Goal: Task Accomplishment & Management: Manage account settings

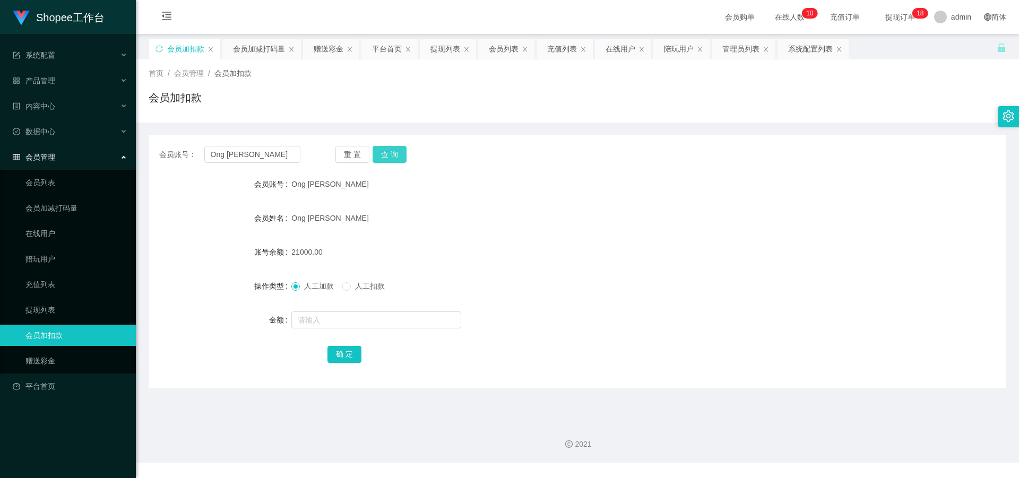
click at [394, 155] on button "查 询" at bounding box center [390, 154] width 34 height 17
click at [290, 153] on input "Ong [PERSON_NAME]" at bounding box center [252, 154] width 96 height 17
click at [56, 185] on link "会员列表" at bounding box center [76, 182] width 102 height 21
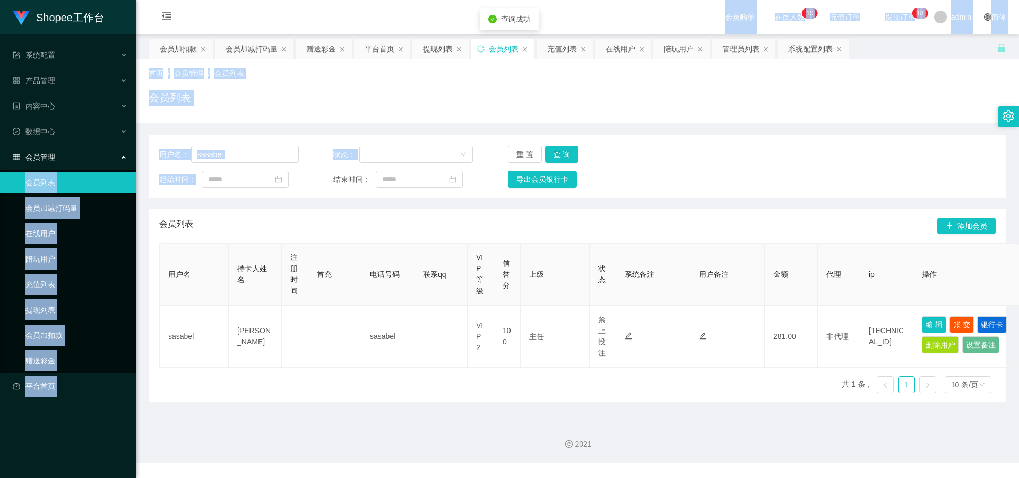
drag, startPoint x: 240, startPoint y: 161, endPoint x: 97, endPoint y: 157, distance: 143.4
click at [91, 157] on section "Shopee工作台 系统配置 产品管理 内容中心 数据中心 会员管理 会员列表 会员加减打码量 在线用户 陪玩用户 充值列表 提现列表 会员加扣款 赠送彩金 …" at bounding box center [509, 231] width 1019 height 463
click at [254, 158] on input "sasabel" at bounding box center [245, 154] width 108 height 17
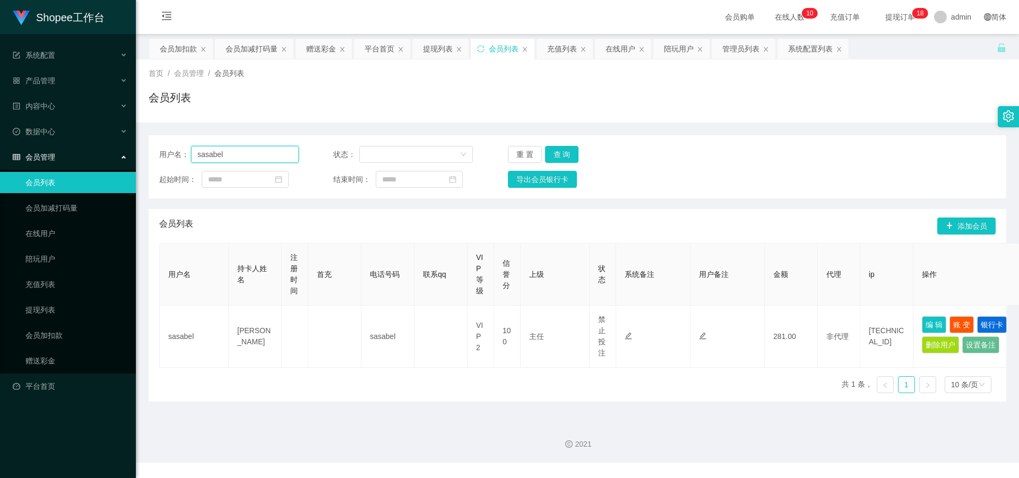
drag, startPoint x: 250, startPoint y: 157, endPoint x: 141, endPoint y: 158, distance: 109.4
click at [141, 158] on main "关闭左侧 关闭右侧 关闭其它 刷新页面 会员加扣款 会员加减打码量 赠送彩金 平台首页 提现列表 会员列表 充值列表 在线用户 陪玩用户 管理员列表 系统配置…" at bounding box center [578, 224] width 884 height 380
paste input "Klchung1970"
type input "Klchung1970"
click at [572, 155] on button "查 询" at bounding box center [562, 154] width 34 height 17
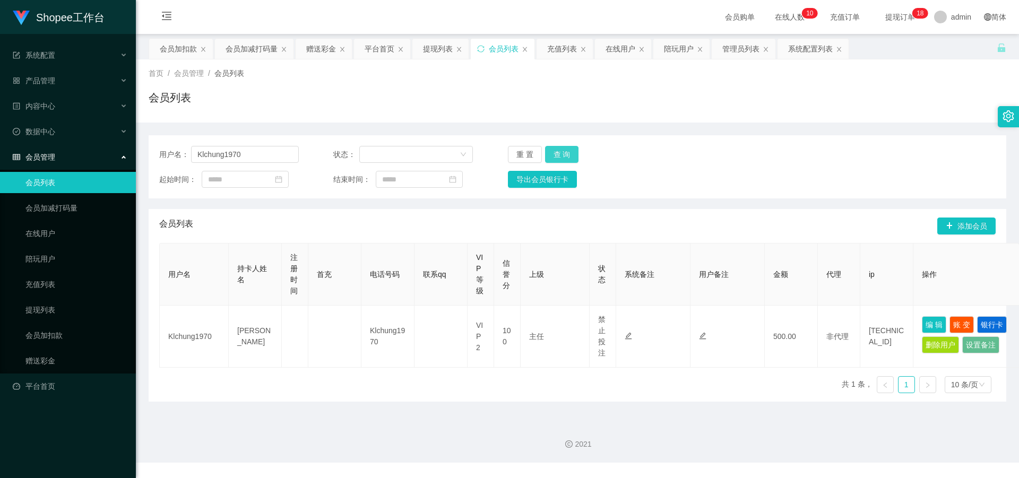
click at [561, 161] on button "查 询" at bounding box center [562, 154] width 34 height 17
click at [567, 159] on button "查 询" at bounding box center [562, 154] width 34 height 17
drag, startPoint x: 930, startPoint y: 327, endPoint x: 883, endPoint y: 317, distance: 47.8
click at [930, 327] on button "编 辑" at bounding box center [934, 324] width 24 height 17
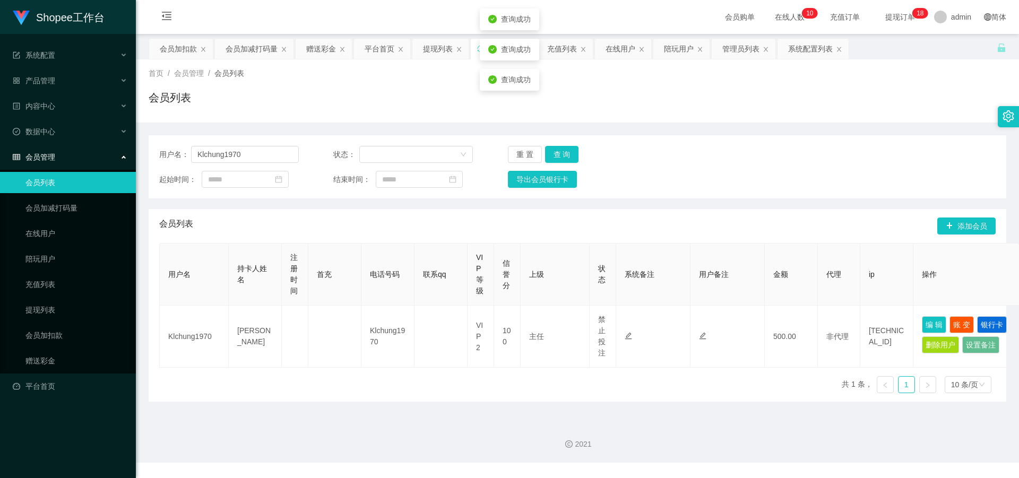
type input "Klchung1970"
type input "CHUNG KOT LUAN"
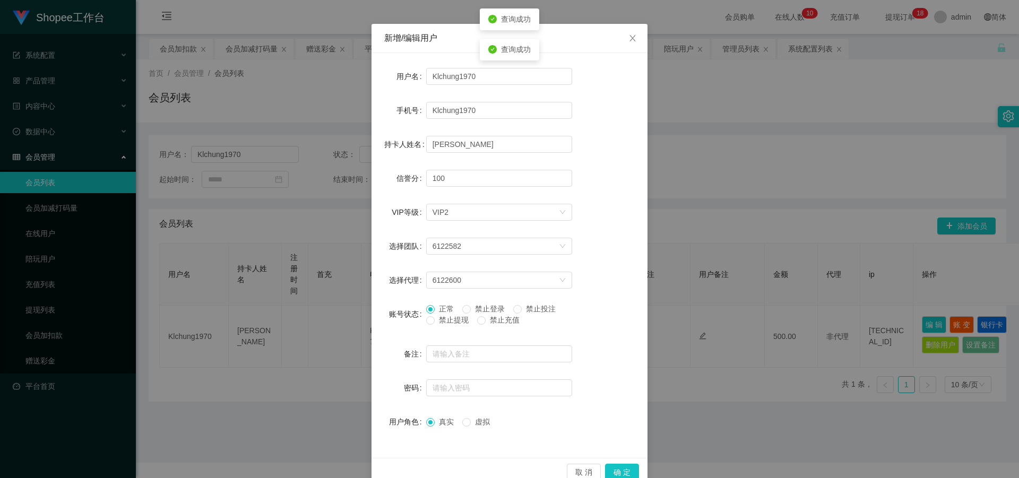
scroll to position [50, 0]
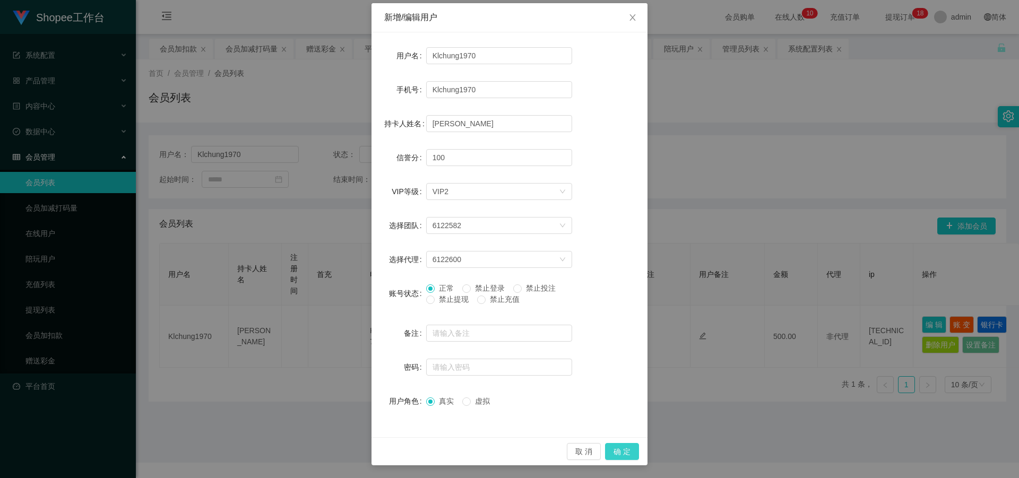
click at [614, 455] on button "确 定" at bounding box center [622, 451] width 34 height 17
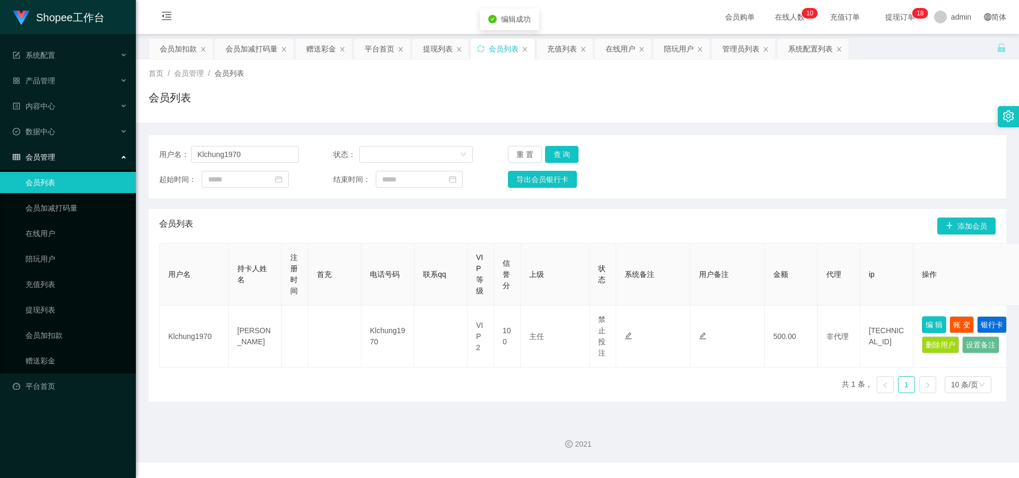
scroll to position [0, 0]
drag, startPoint x: 250, startPoint y: 154, endPoint x: 114, endPoint y: 147, distance: 136.6
click at [113, 146] on section "Shopee工作台 系统配置 产品管理 内容中心 数据中心 会员管理 会员列表 会员加减打码量 在线用户 陪玩用户 充值列表 提现列表 会员加扣款 赠送彩金 …" at bounding box center [509, 231] width 1019 height 463
click at [70, 208] on link "会员加减打码量" at bounding box center [76, 208] width 102 height 21
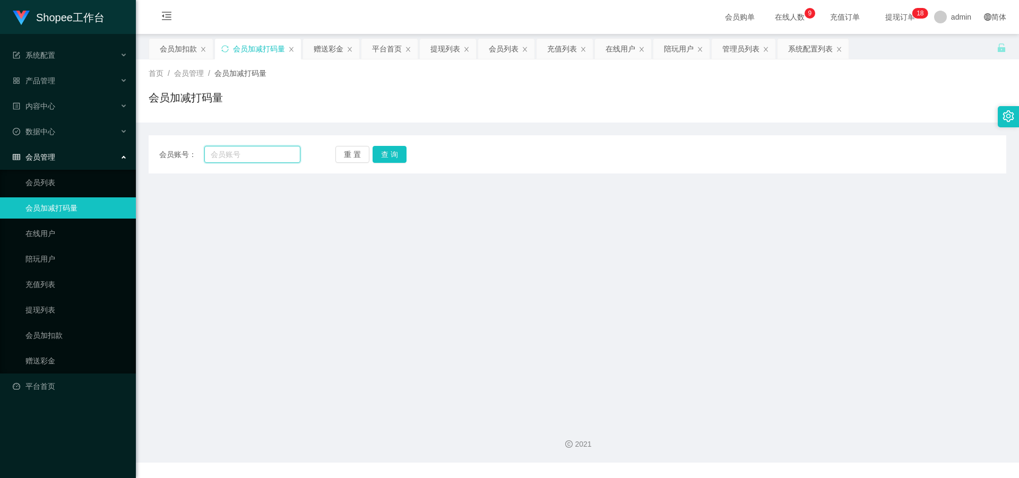
click at [232, 156] on input "text" at bounding box center [252, 154] width 96 height 17
paste input "Klchung1970"
type input "Klchung1970"
click at [400, 157] on button "查 询" at bounding box center [390, 154] width 34 height 17
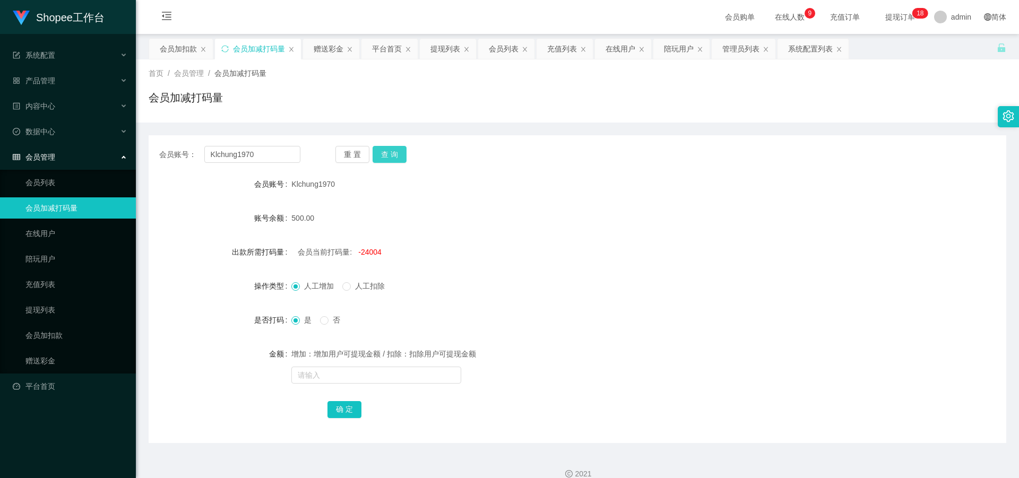
click at [400, 157] on button "查 询" at bounding box center [390, 154] width 34 height 17
click at [99, 185] on link "会员列表" at bounding box center [76, 182] width 102 height 21
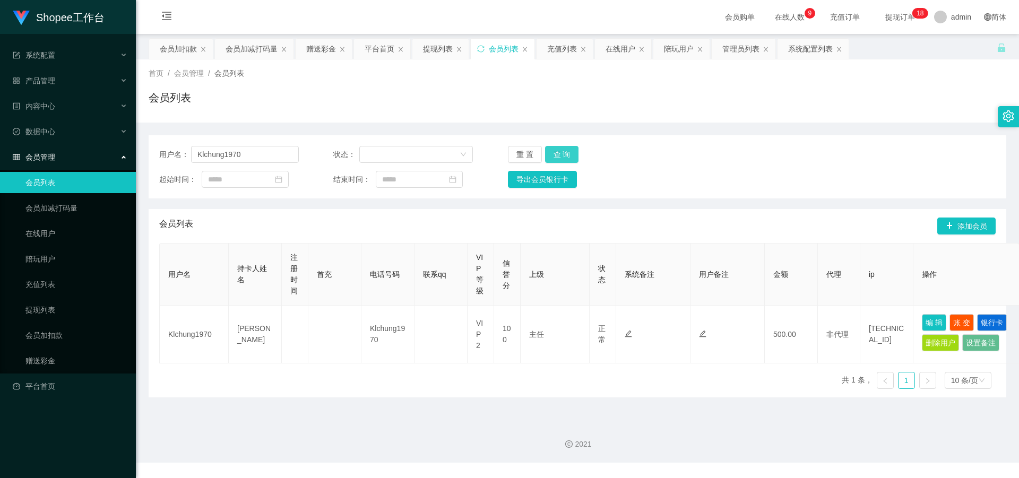
click at [561, 153] on button "查 询" at bounding box center [562, 154] width 34 height 17
click at [568, 159] on button "查 询" at bounding box center [562, 154] width 34 height 17
click at [568, 159] on div "重 置 查 询" at bounding box center [578, 154] width 140 height 17
click at [566, 153] on button "查 询" at bounding box center [562, 154] width 34 height 17
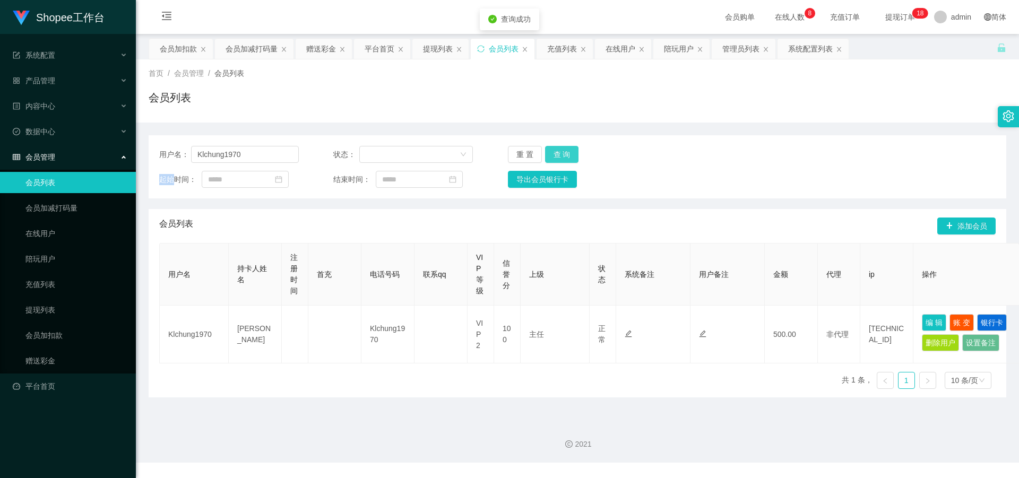
click at [566, 153] on button "查 询" at bounding box center [562, 154] width 34 height 17
click at [567, 153] on div "重 置 查 询" at bounding box center [578, 154] width 140 height 17
click at [567, 153] on button "查 询" at bounding box center [562, 154] width 34 height 17
click at [567, 153] on div "重 置 查 询" at bounding box center [578, 154] width 140 height 17
click at [567, 153] on button "查 询" at bounding box center [562, 154] width 34 height 17
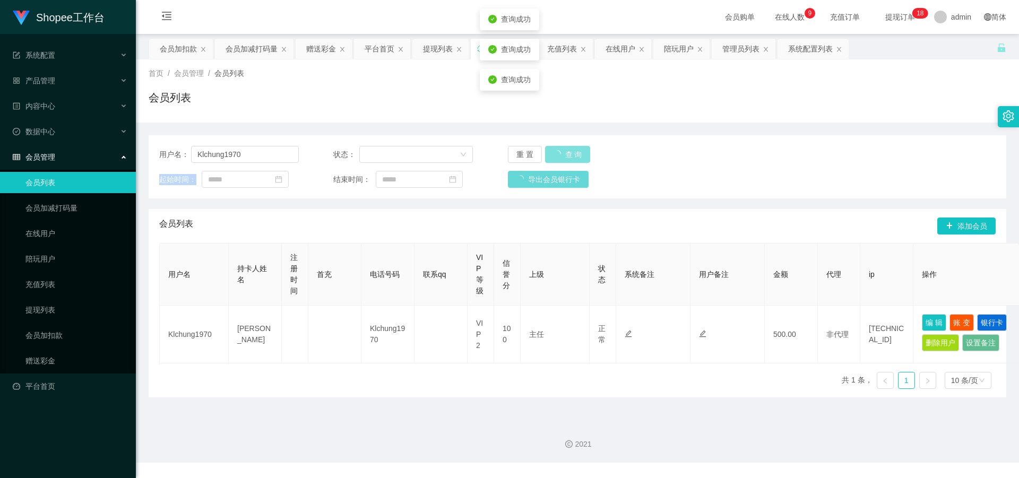
click at [567, 153] on div "重 置 查 询" at bounding box center [578, 154] width 140 height 17
click at [567, 153] on button "查 询" at bounding box center [562, 154] width 34 height 17
click at [567, 153] on div "重 置 查 询" at bounding box center [578, 154] width 140 height 17
click at [567, 153] on button "查 询" at bounding box center [562, 154] width 34 height 17
click at [567, 153] on div "重 置 查 询" at bounding box center [578, 154] width 140 height 17
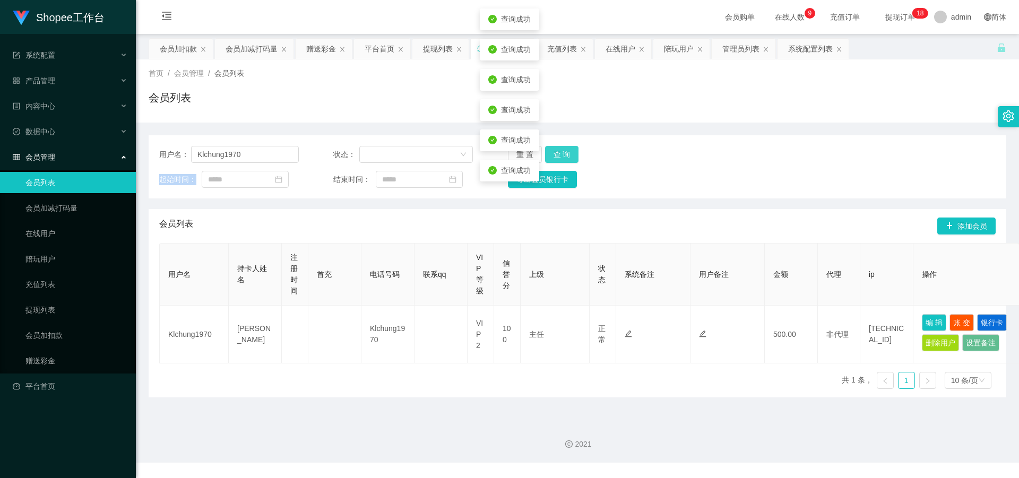
click at [567, 153] on button "查 询" at bounding box center [562, 154] width 34 height 17
click at [567, 153] on div "重 置 查 询" at bounding box center [578, 154] width 140 height 17
click at [567, 153] on button "查 询" at bounding box center [562, 154] width 34 height 17
click at [567, 153] on div "重 置 查 询" at bounding box center [578, 154] width 140 height 17
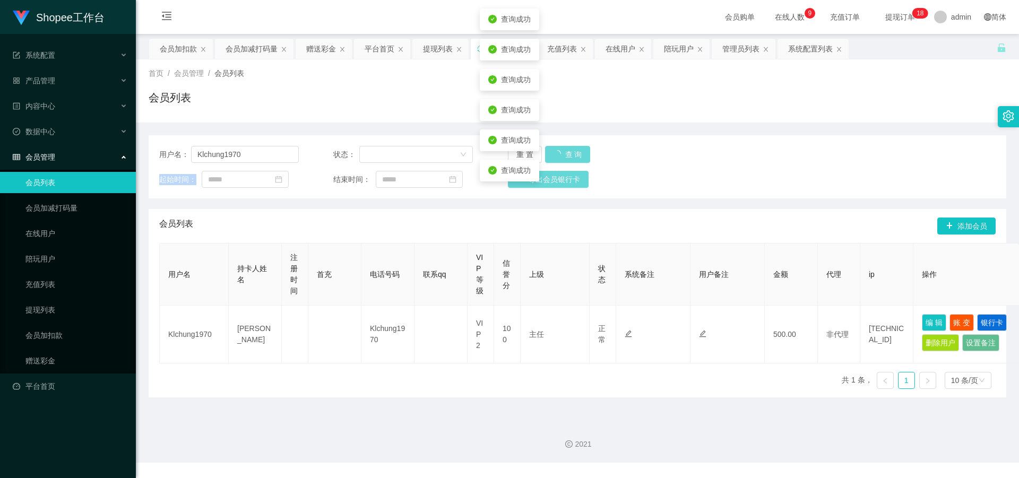
click at [567, 153] on div "重 置 查 询" at bounding box center [578, 154] width 140 height 17
click at [567, 153] on button "查 询" at bounding box center [568, 154] width 46 height 17
click at [567, 153] on button "查 询" at bounding box center [562, 154] width 34 height 17
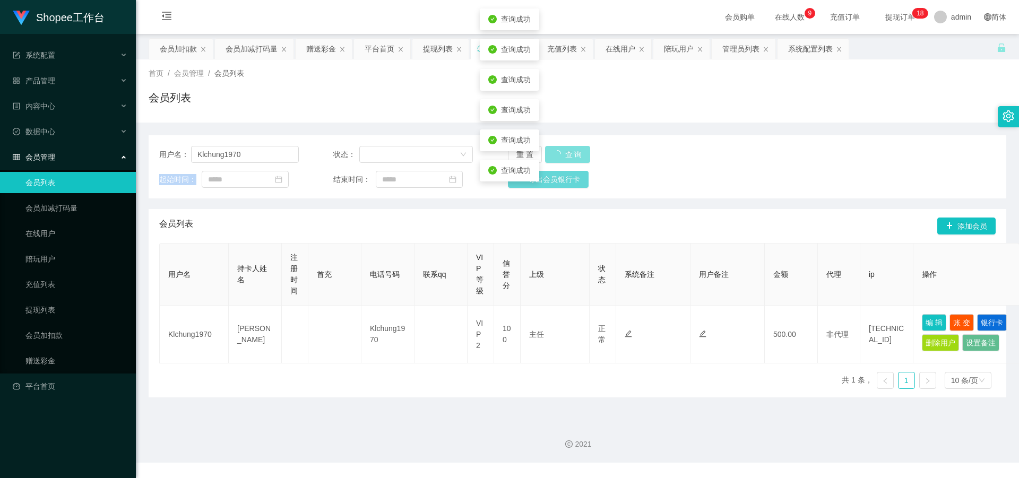
click at [567, 153] on button "查 询" at bounding box center [568, 154] width 46 height 17
click at [567, 153] on div "重 置 查 询" at bounding box center [578, 154] width 140 height 17
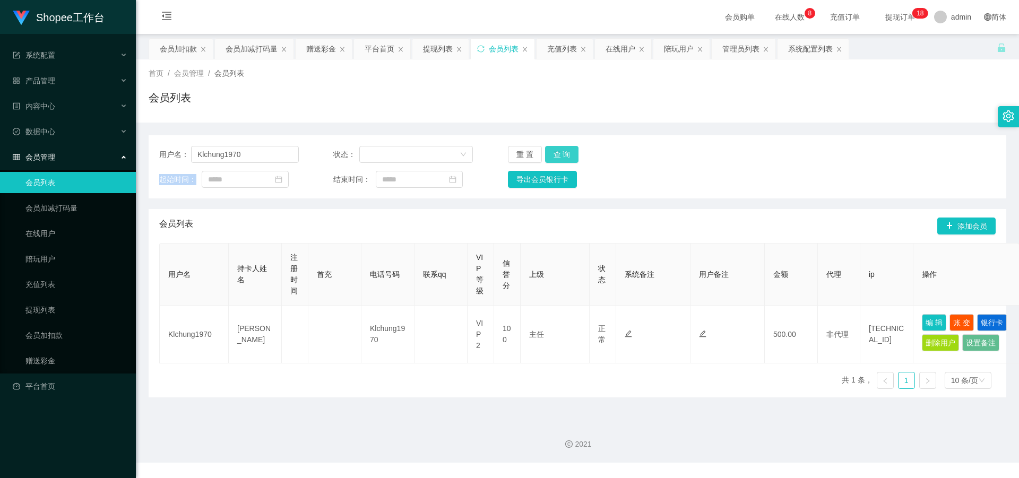
click at [568, 152] on button "查 询" at bounding box center [562, 154] width 34 height 17
click at [568, 151] on div "重 置 查 询" at bounding box center [578, 154] width 140 height 17
click at [568, 151] on button "查 询" at bounding box center [562, 154] width 34 height 17
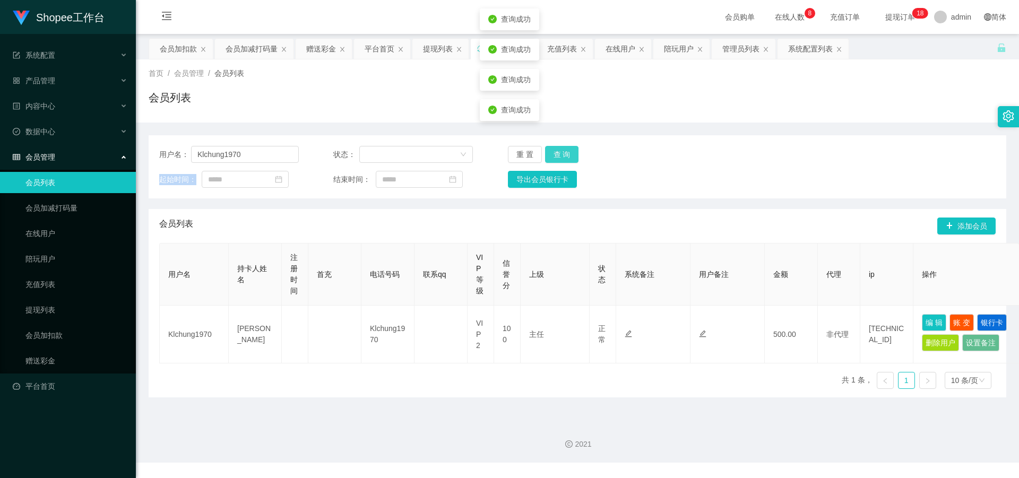
click at [568, 151] on button "查 询" at bounding box center [562, 154] width 34 height 17
click at [568, 151] on div "重 置 查 询" at bounding box center [578, 154] width 140 height 17
click at [568, 151] on button "查 询" at bounding box center [562, 154] width 34 height 17
click at [568, 151] on div "重 置 查 询" at bounding box center [578, 154] width 140 height 17
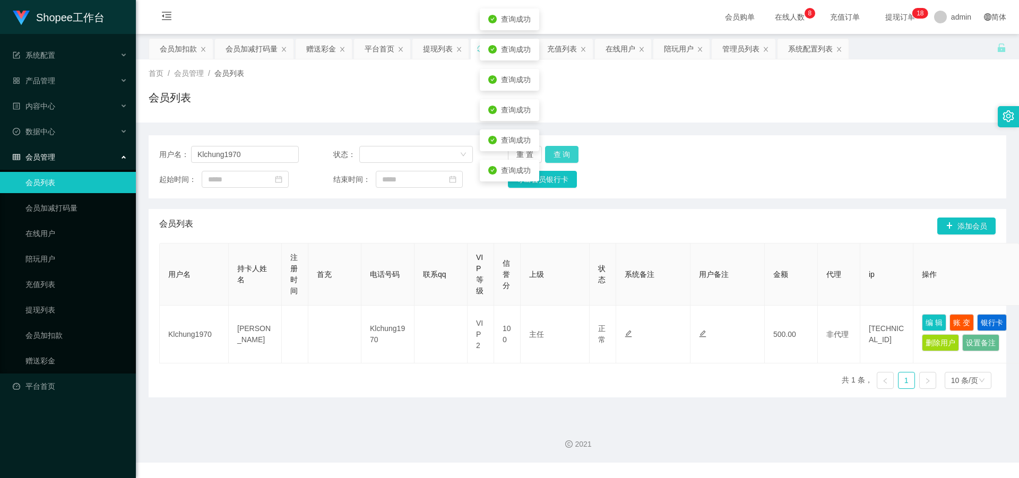
click at [568, 151] on button "查 询" at bounding box center [562, 154] width 34 height 17
click at [568, 151] on div "重 置 查 询" at bounding box center [578, 154] width 140 height 17
click at [568, 151] on button "查 询" at bounding box center [562, 154] width 34 height 17
click at [568, 151] on div "重 置 查 询" at bounding box center [578, 154] width 140 height 17
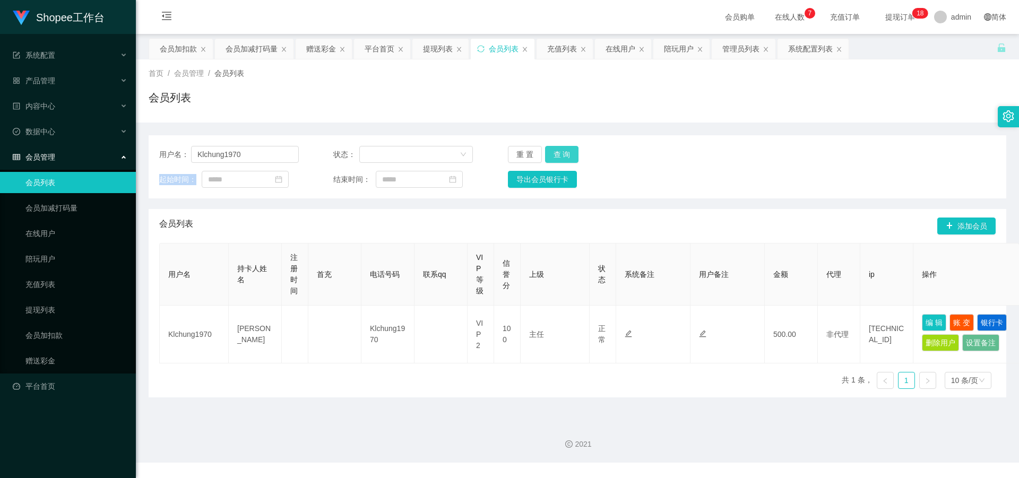
click at [556, 150] on button "查 询" at bounding box center [562, 154] width 34 height 17
click at [567, 156] on button "查 询" at bounding box center [562, 154] width 34 height 17
click at [567, 156] on button "查 询" at bounding box center [568, 154] width 46 height 17
click at [567, 156] on div "重 置 查 询" at bounding box center [578, 154] width 140 height 17
click at [567, 156] on button "查 询" at bounding box center [562, 154] width 34 height 17
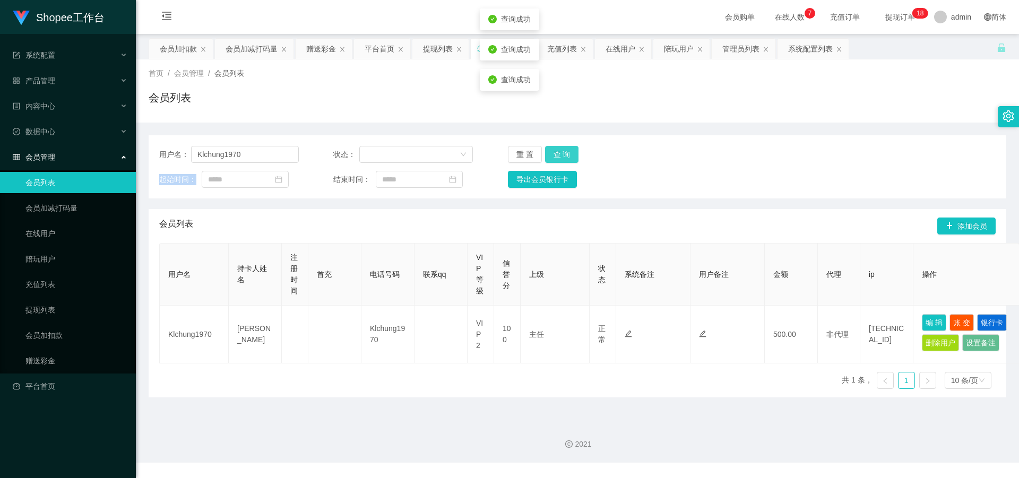
click at [567, 156] on div "重 置 查 询" at bounding box center [578, 154] width 140 height 17
click at [567, 156] on button "查 询" at bounding box center [562, 154] width 34 height 17
click at [567, 156] on div "重 置 查 询" at bounding box center [578, 154] width 140 height 17
click at [567, 156] on button "查 询" at bounding box center [562, 154] width 34 height 17
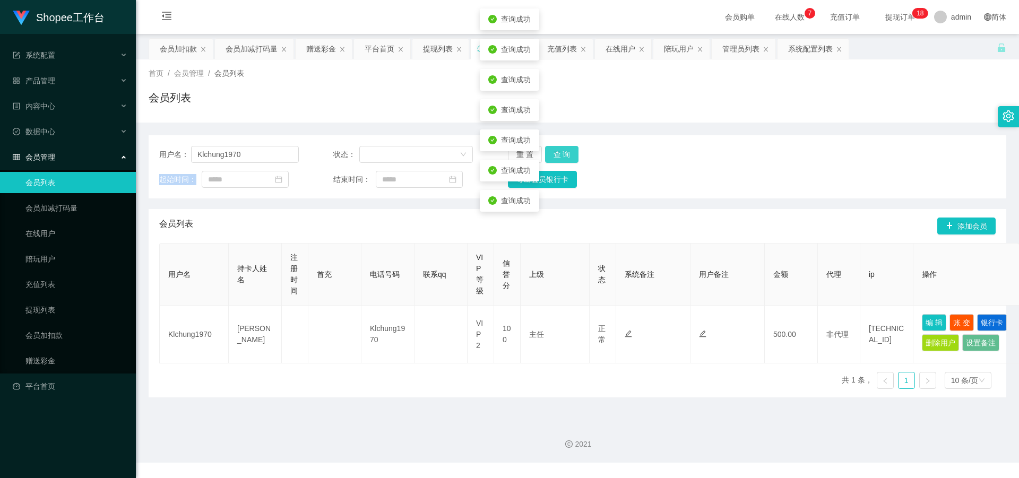
click at [567, 156] on div "重 置 查 询" at bounding box center [578, 154] width 140 height 17
click at [567, 156] on button "查 询" at bounding box center [562, 154] width 34 height 17
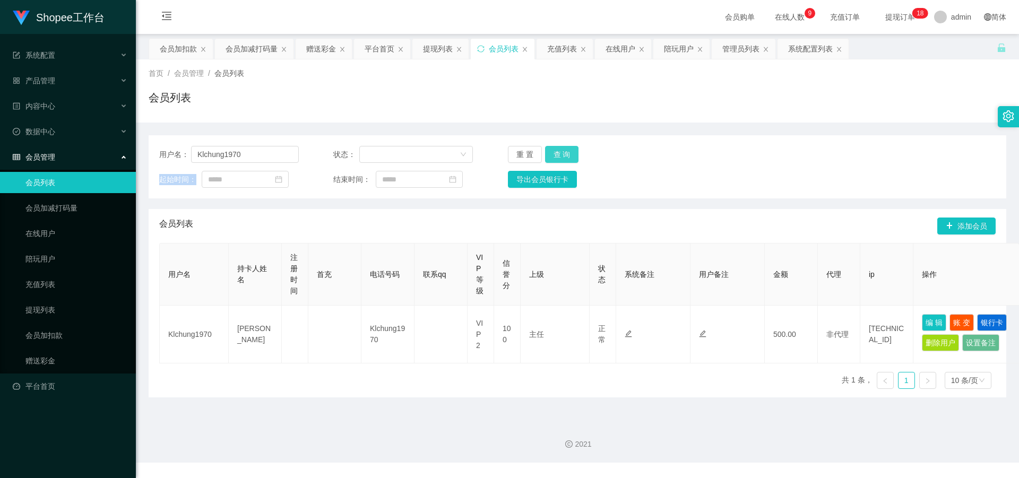
click at [557, 150] on button "查 询" at bounding box center [562, 154] width 34 height 17
drag, startPoint x: 557, startPoint y: 150, endPoint x: 594, endPoint y: 124, distance: 45.2
click at [559, 150] on div "重 置 查 询" at bounding box center [578, 154] width 140 height 17
click at [567, 158] on button "查 询" at bounding box center [562, 154] width 34 height 17
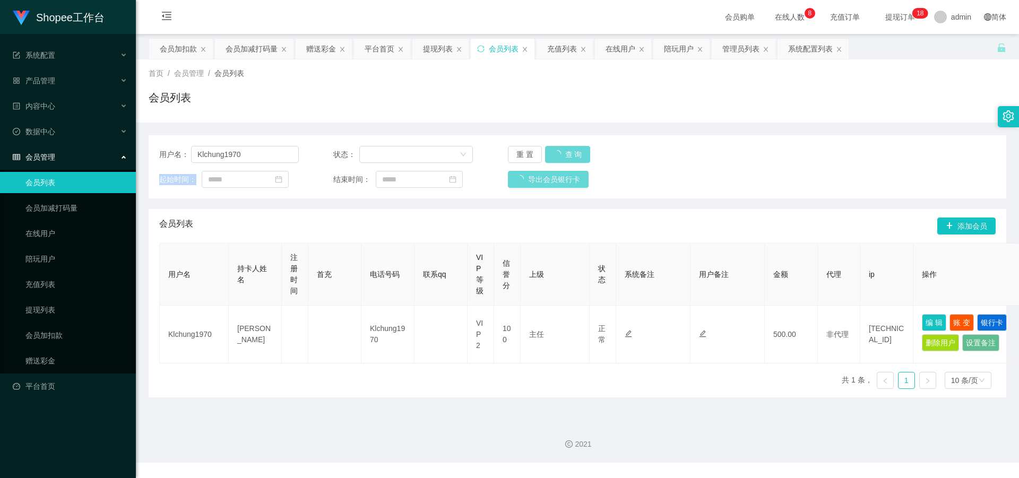
click at [567, 158] on div "重 置 查 询" at bounding box center [578, 154] width 140 height 17
click at [568, 158] on button "查 询" at bounding box center [562, 154] width 34 height 17
click at [570, 158] on div "重 置 查 询" at bounding box center [578, 154] width 140 height 17
click at [563, 157] on button "查 询" at bounding box center [562, 154] width 34 height 17
click at [564, 155] on div "重 置 查 询" at bounding box center [578, 154] width 140 height 17
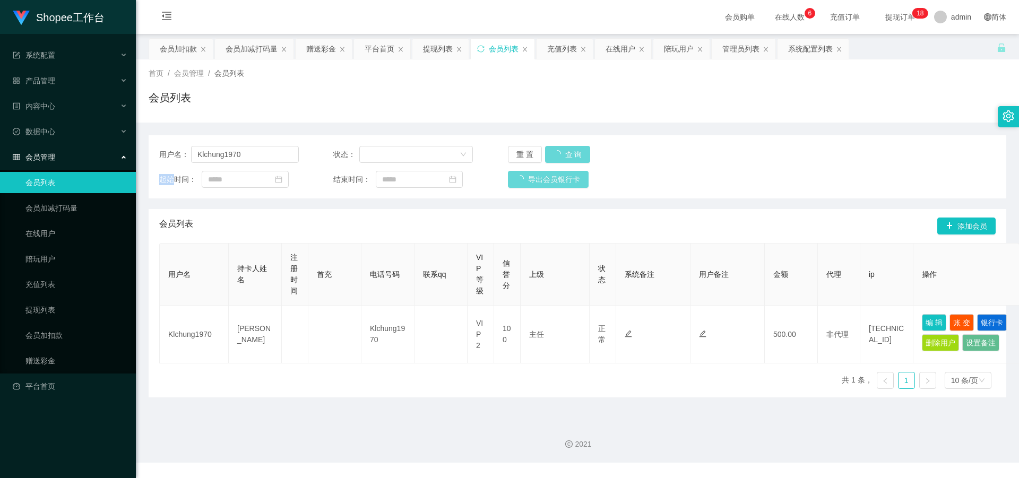
click at [565, 155] on div "重 置 查 询" at bounding box center [578, 154] width 140 height 17
click at [567, 155] on div "重 置 查 询" at bounding box center [578, 154] width 140 height 17
click at [568, 154] on div "重 置 查 询" at bounding box center [578, 154] width 140 height 17
click at [565, 147] on button "查 询" at bounding box center [562, 154] width 34 height 17
click at [565, 147] on button "查 询" at bounding box center [568, 154] width 46 height 17
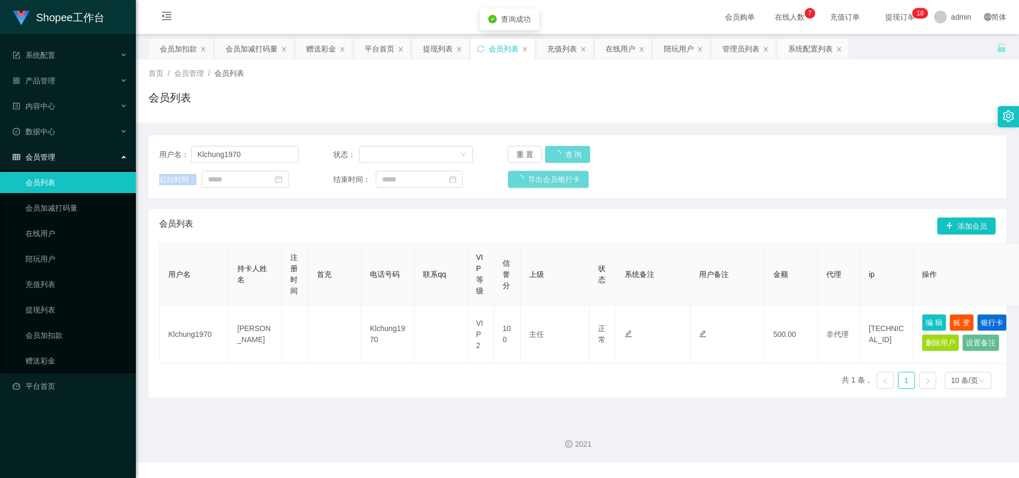
click at [565, 147] on div "重 置 查 询" at bounding box center [578, 154] width 140 height 17
click at [565, 147] on button "查 询" at bounding box center [562, 154] width 34 height 17
click at [565, 147] on div "重 置 查 询" at bounding box center [578, 154] width 140 height 17
click at [565, 147] on button "查 询" at bounding box center [568, 154] width 46 height 17
click at [565, 147] on div "重 置 查 询" at bounding box center [578, 154] width 140 height 17
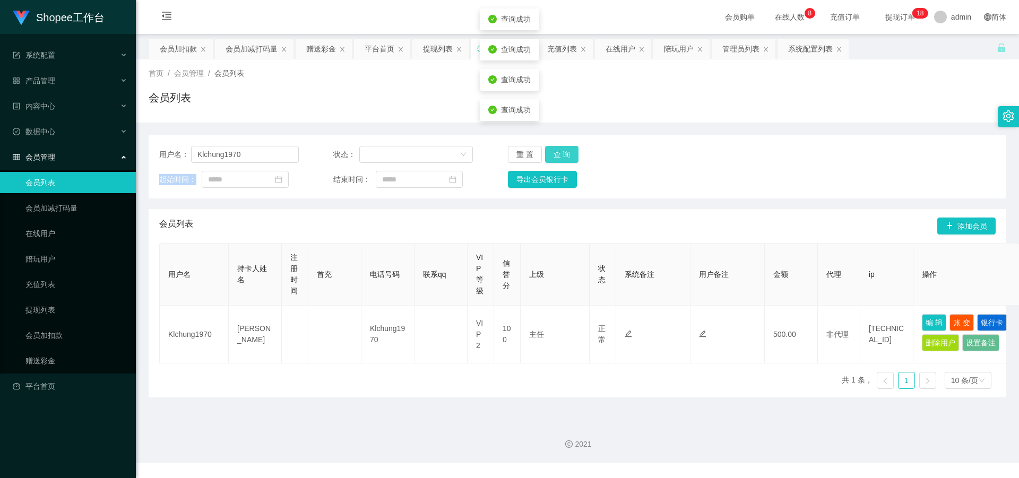
click at [564, 147] on button "查 询" at bounding box center [562, 154] width 34 height 17
click at [564, 147] on div "重 置 查 询" at bounding box center [578, 154] width 140 height 17
click at [553, 160] on button "查 询" at bounding box center [562, 154] width 34 height 17
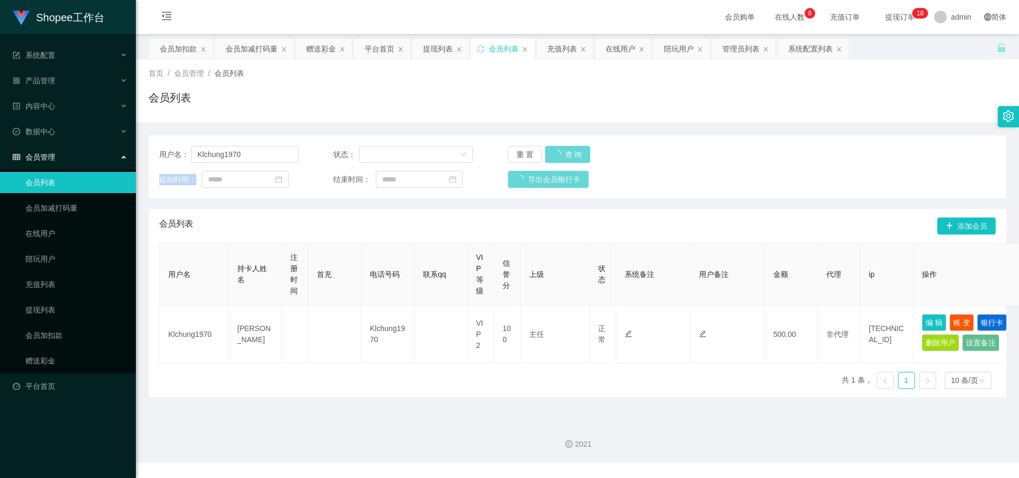
click at [554, 160] on div "重 置 查 询" at bounding box center [578, 154] width 140 height 17
click at [554, 160] on button "查 询" at bounding box center [562, 154] width 34 height 17
click at [560, 152] on button "查 询" at bounding box center [562, 154] width 34 height 17
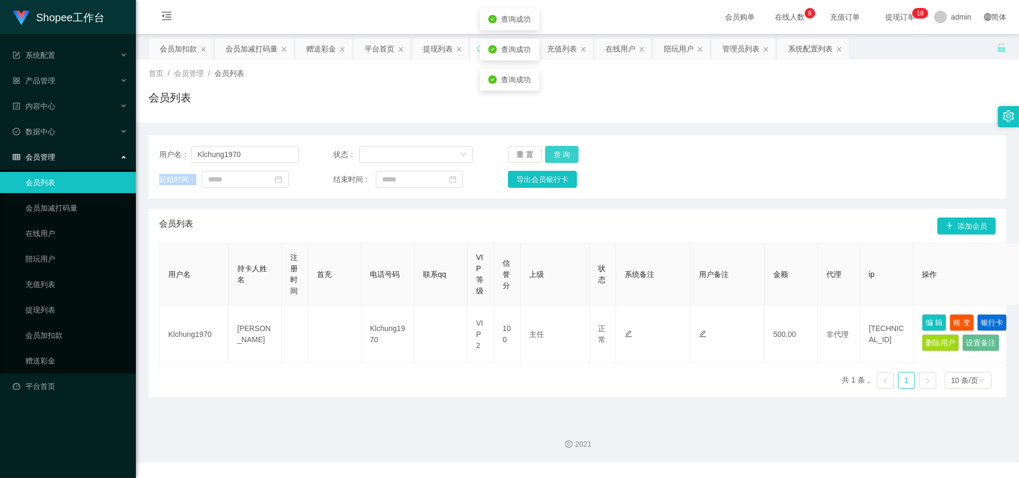
click at [560, 152] on button "查 询" at bounding box center [562, 154] width 34 height 17
click at [560, 154] on button "查 询" at bounding box center [562, 154] width 34 height 17
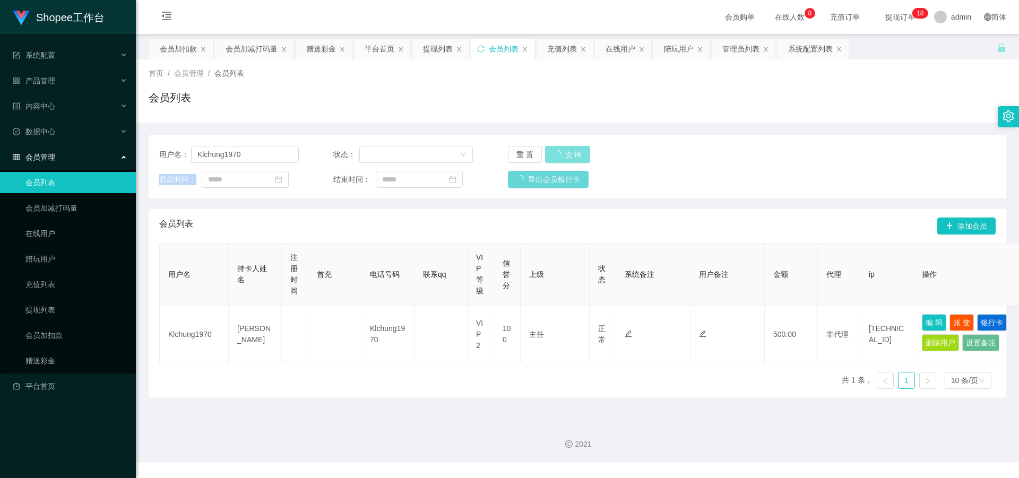
click at [560, 154] on button "查 询" at bounding box center [568, 154] width 46 height 17
click at [560, 154] on button "查 询" at bounding box center [562, 154] width 34 height 17
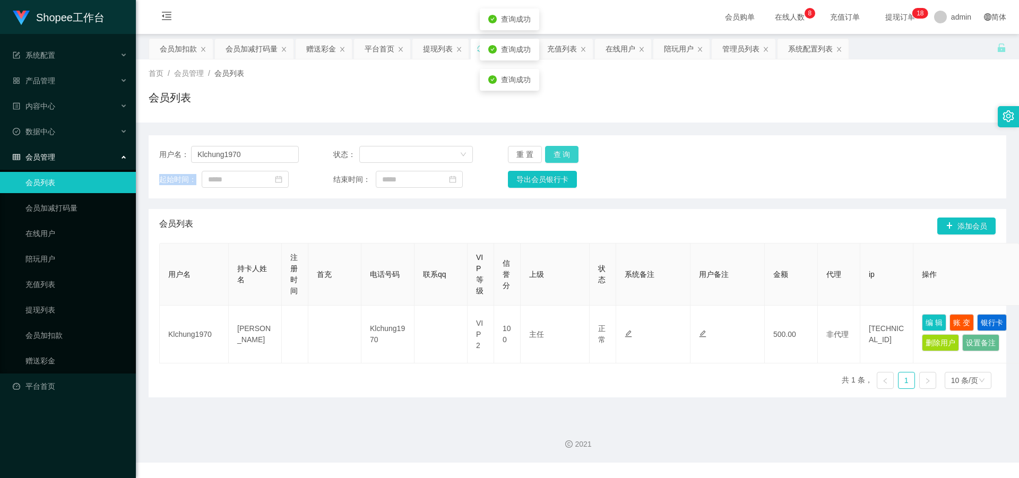
click at [560, 154] on div "重 置 查 询" at bounding box center [578, 154] width 140 height 17
click at [560, 154] on button "查 询" at bounding box center [562, 154] width 34 height 17
click at [560, 154] on div "重 置 查 询" at bounding box center [578, 154] width 140 height 17
click at [560, 154] on button "查 询" at bounding box center [562, 154] width 34 height 17
click at [560, 157] on button "查 询" at bounding box center [562, 154] width 34 height 17
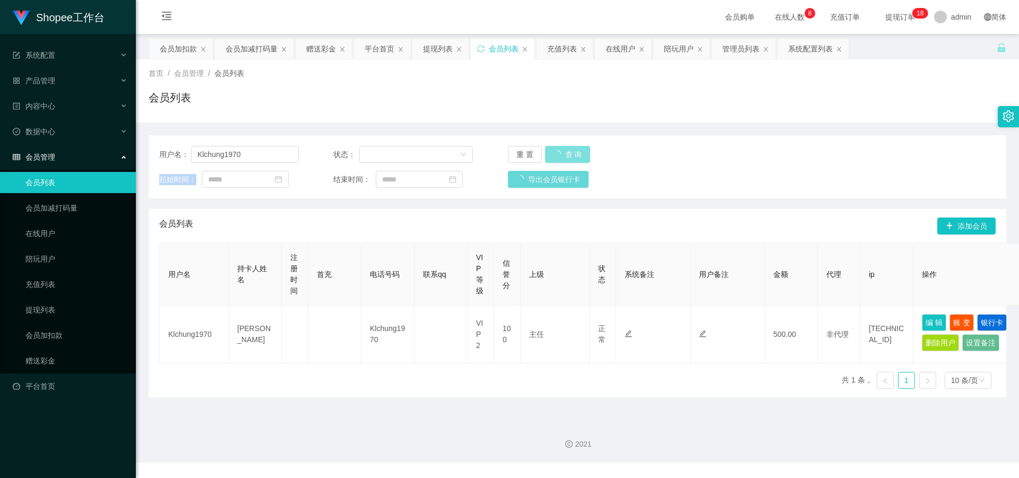
click at [560, 157] on button "查 询" at bounding box center [568, 154] width 46 height 17
click at [560, 157] on div "重 置 查 询" at bounding box center [578, 154] width 140 height 17
click at [561, 157] on button "查 询" at bounding box center [562, 154] width 34 height 17
click at [562, 157] on div "重 置 查 询" at bounding box center [578, 154] width 140 height 17
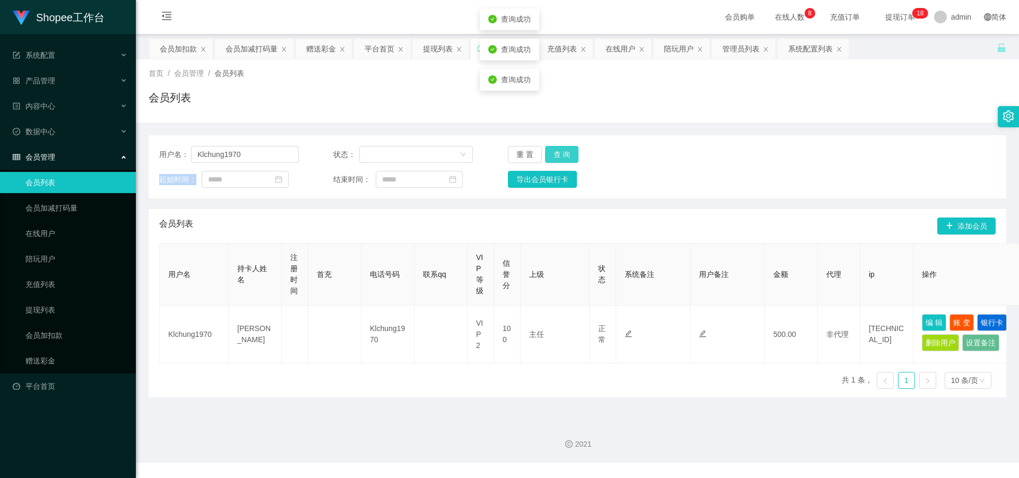
click at [562, 157] on button "查 询" at bounding box center [562, 154] width 34 height 17
click at [563, 157] on div "重 置 查 询" at bounding box center [578, 154] width 140 height 17
click at [563, 157] on button "查 询" at bounding box center [562, 154] width 34 height 17
drag, startPoint x: 563, startPoint y: 157, endPoint x: 804, endPoint y: 1, distance: 287.9
click at [567, 153] on button "查 询" at bounding box center [562, 154] width 34 height 17
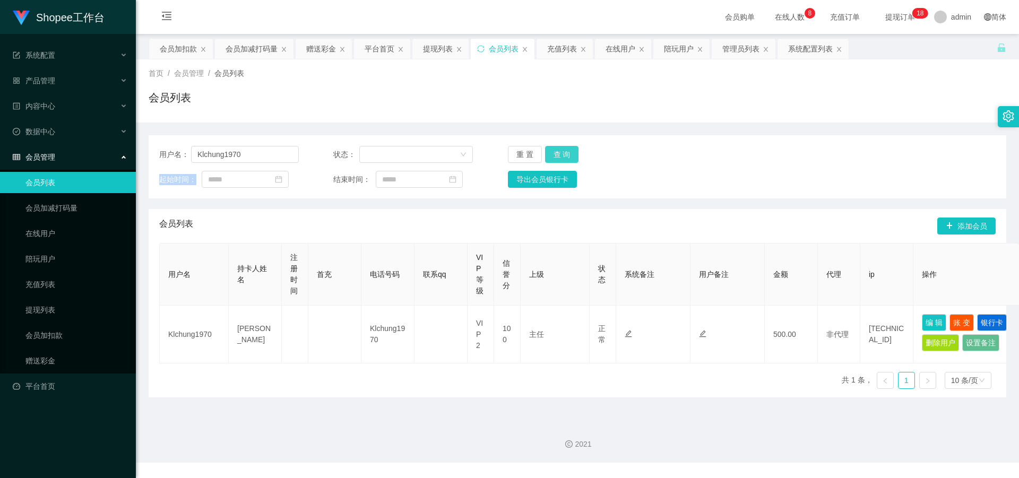
click at [552, 157] on button "查 询" at bounding box center [562, 154] width 34 height 17
click at [552, 157] on div "重 置 查 询" at bounding box center [578, 154] width 140 height 17
click at [552, 157] on button "查 询" at bounding box center [562, 154] width 34 height 17
click at [552, 157] on div "重 置 查 询" at bounding box center [578, 154] width 140 height 17
click at [563, 157] on button "查 询" at bounding box center [562, 154] width 34 height 17
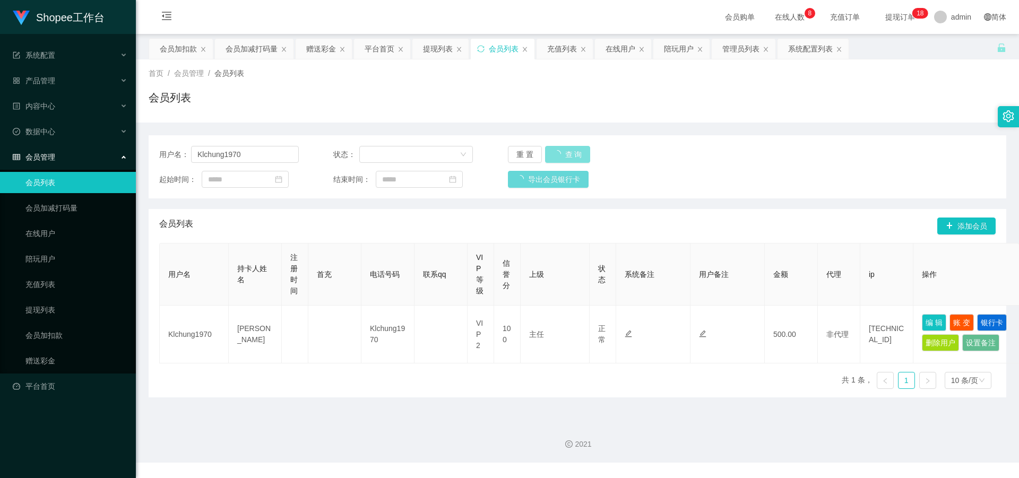
click at [563, 157] on div "重 置 查 询" at bounding box center [578, 154] width 140 height 17
click at [562, 156] on button "查 询" at bounding box center [562, 154] width 34 height 17
click at [562, 156] on div "重 置 查 询" at bounding box center [578, 154] width 140 height 17
click at [562, 156] on button "查 询" at bounding box center [562, 154] width 34 height 17
click at [562, 156] on div "重 置 查 询" at bounding box center [578, 154] width 140 height 17
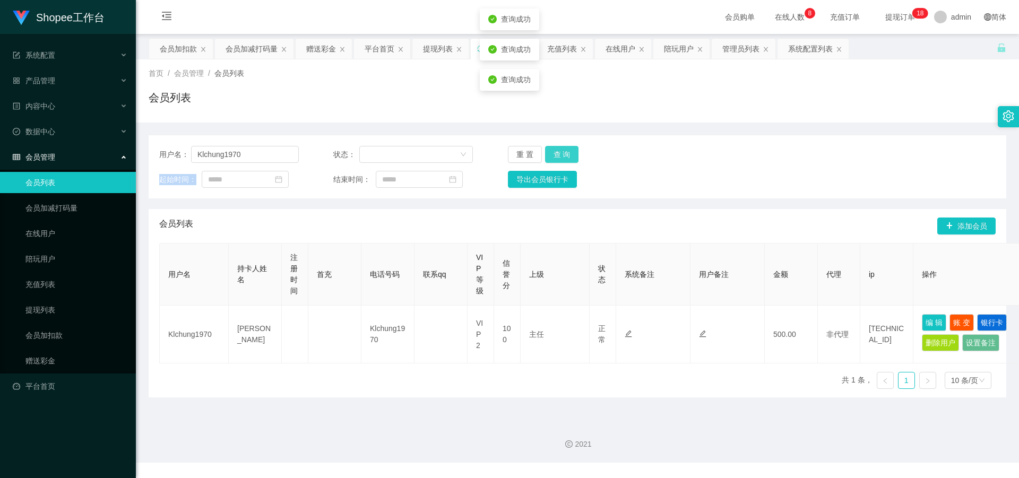
click at [562, 156] on button "查 询" at bounding box center [562, 154] width 34 height 17
click at [562, 155] on div "重 置 查 询" at bounding box center [578, 154] width 140 height 17
click at [558, 158] on button "查 询" at bounding box center [562, 154] width 34 height 17
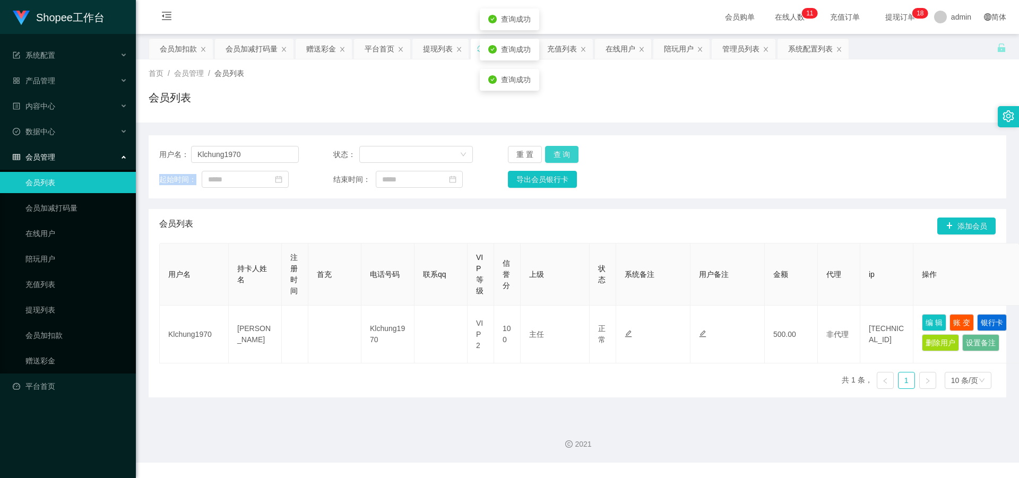
click at [558, 158] on button "查 询" at bounding box center [562, 154] width 34 height 17
click at [556, 157] on button "查 询" at bounding box center [562, 154] width 34 height 17
click at [556, 157] on div "重 置 查 询" at bounding box center [578, 154] width 140 height 17
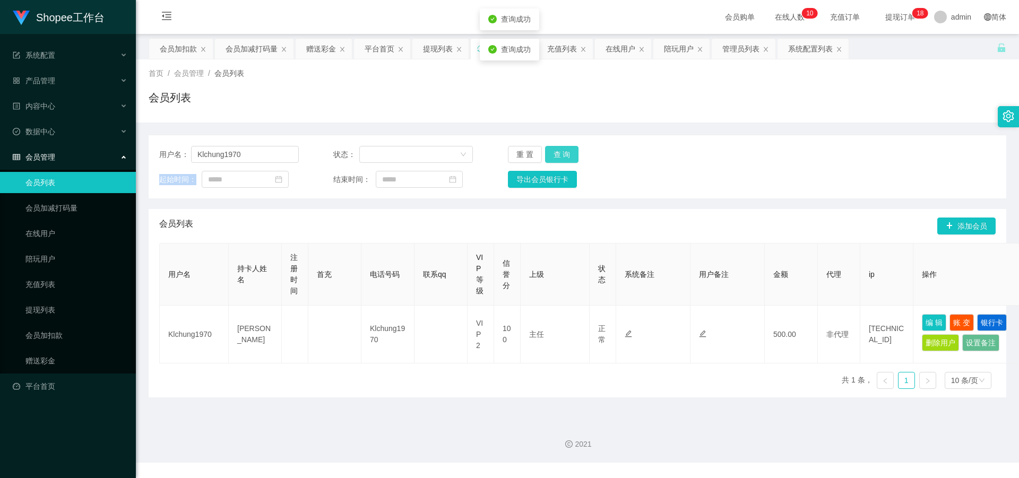
click at [556, 157] on button "查 询" at bounding box center [562, 154] width 34 height 17
click at [556, 157] on div "重 置 查 询" at bounding box center [578, 154] width 140 height 17
click at [558, 156] on button "查 询" at bounding box center [562, 154] width 34 height 17
click at [558, 156] on div "重 置 查 询" at bounding box center [578, 154] width 140 height 17
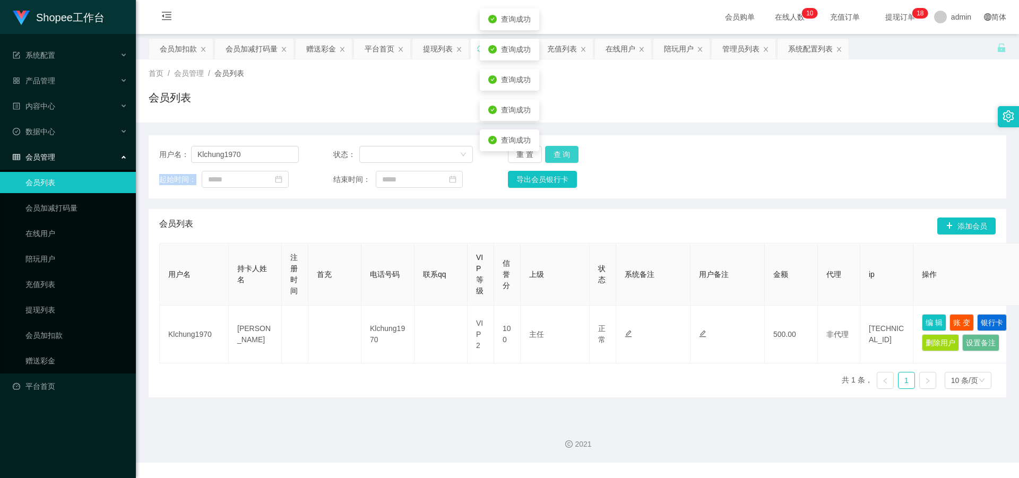
click at [558, 156] on button "查 询" at bounding box center [562, 154] width 34 height 17
click at [558, 156] on div "重 置 查 询" at bounding box center [578, 154] width 140 height 17
click at [558, 156] on button "查 询" at bounding box center [562, 154] width 34 height 17
click at [558, 156] on div "重 置 查 询" at bounding box center [578, 154] width 140 height 17
click at [558, 156] on button "查 询" at bounding box center [562, 154] width 34 height 17
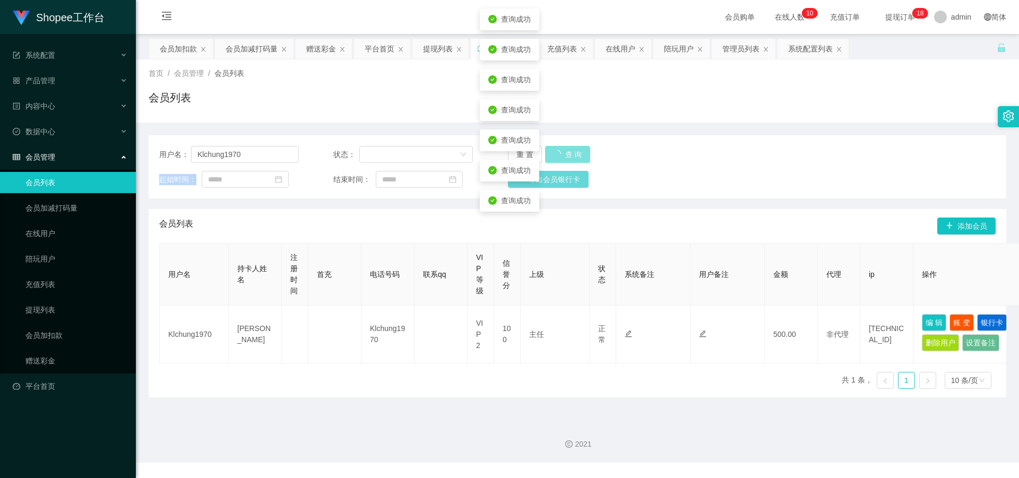
click at [558, 156] on div "重 置 查 询" at bounding box center [578, 154] width 140 height 17
click at [558, 156] on button "查 询" at bounding box center [562, 154] width 34 height 17
click at [558, 156] on div "重 置 查 询" at bounding box center [578, 154] width 140 height 17
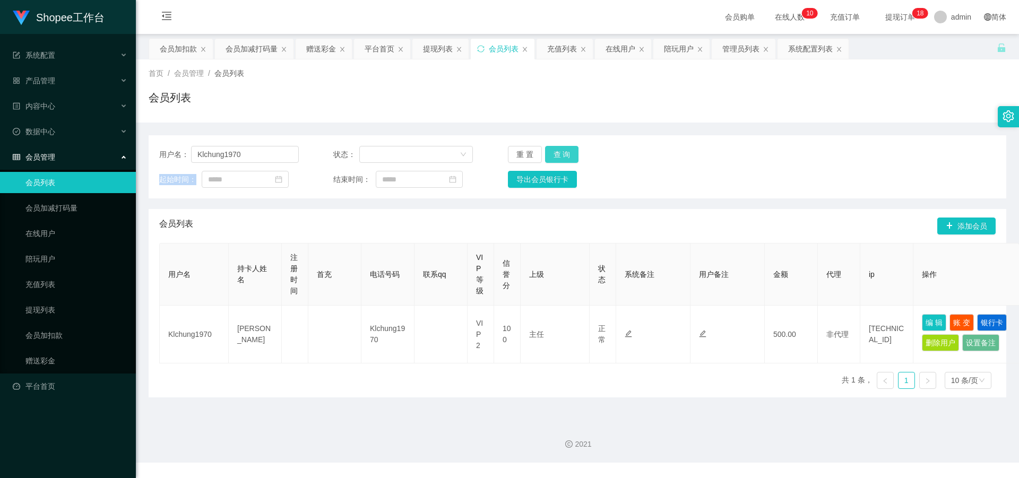
click at [559, 160] on button "查 询" at bounding box center [562, 154] width 34 height 17
click at [560, 158] on button "查 询" at bounding box center [568, 154] width 46 height 17
click at [560, 158] on div "重 置 查 询" at bounding box center [578, 154] width 140 height 17
click at [560, 158] on button "查 询" at bounding box center [562, 154] width 34 height 17
click at [560, 158] on div "重 置 查 询" at bounding box center [578, 154] width 140 height 17
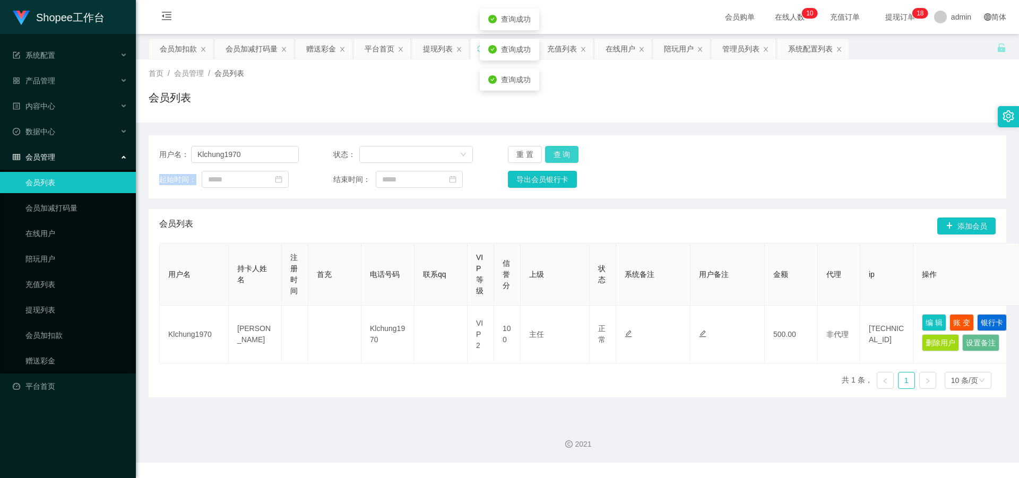
click at [560, 158] on button "查 询" at bounding box center [562, 154] width 34 height 17
click at [560, 158] on div "重 置 查 询" at bounding box center [578, 154] width 140 height 17
click at [560, 158] on button "查 询" at bounding box center [562, 154] width 34 height 17
click at [560, 158] on div "重 置 查 询" at bounding box center [578, 154] width 140 height 17
click at [560, 158] on button "查 询" at bounding box center [562, 154] width 34 height 17
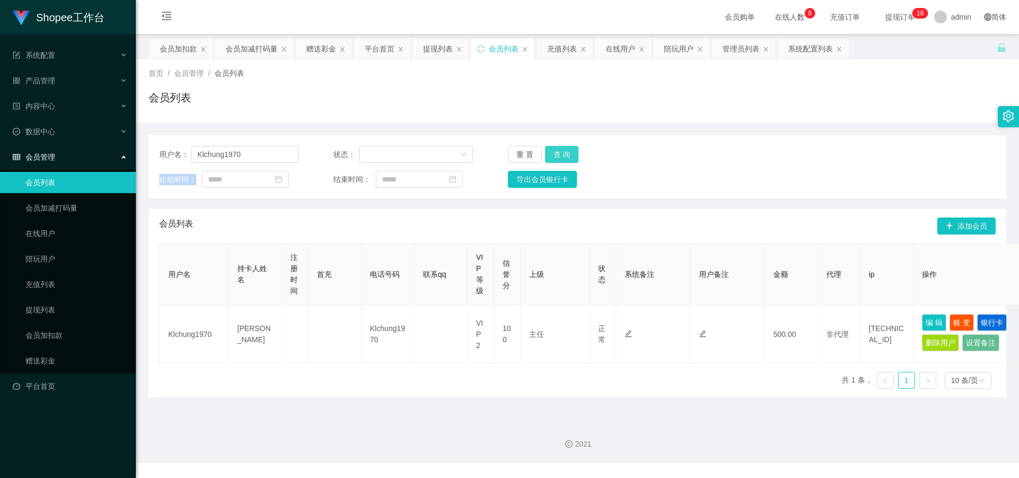
click at [568, 155] on button "查 询" at bounding box center [562, 154] width 34 height 17
click at [567, 154] on div "重 置 查 询" at bounding box center [578, 154] width 140 height 17
click at [567, 154] on button "查 询" at bounding box center [568, 154] width 46 height 17
click at [567, 154] on div "重 置 查 询" at bounding box center [578, 154] width 140 height 17
click at [567, 154] on button "查 询" at bounding box center [562, 154] width 34 height 17
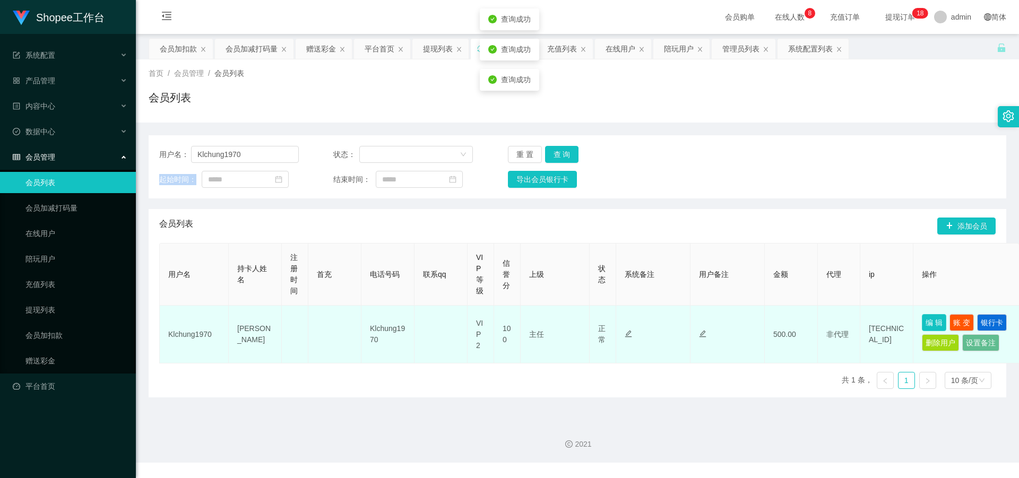
click at [930, 321] on button "编 辑" at bounding box center [934, 322] width 24 height 17
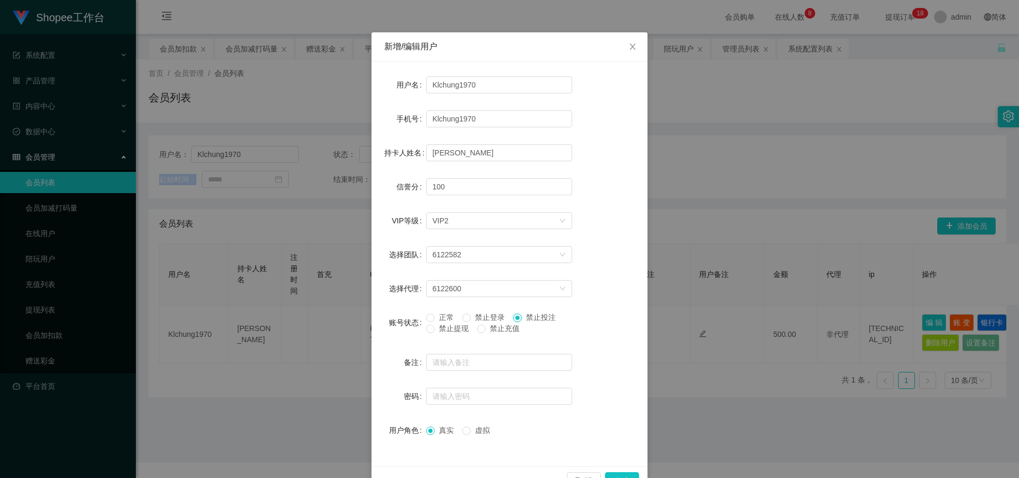
scroll to position [50, 0]
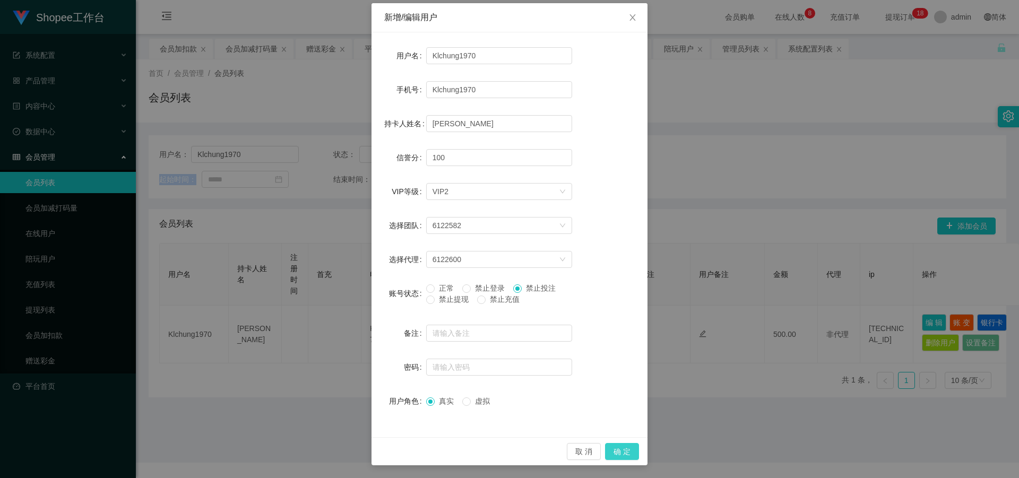
click at [617, 453] on button "确 定" at bounding box center [622, 451] width 34 height 17
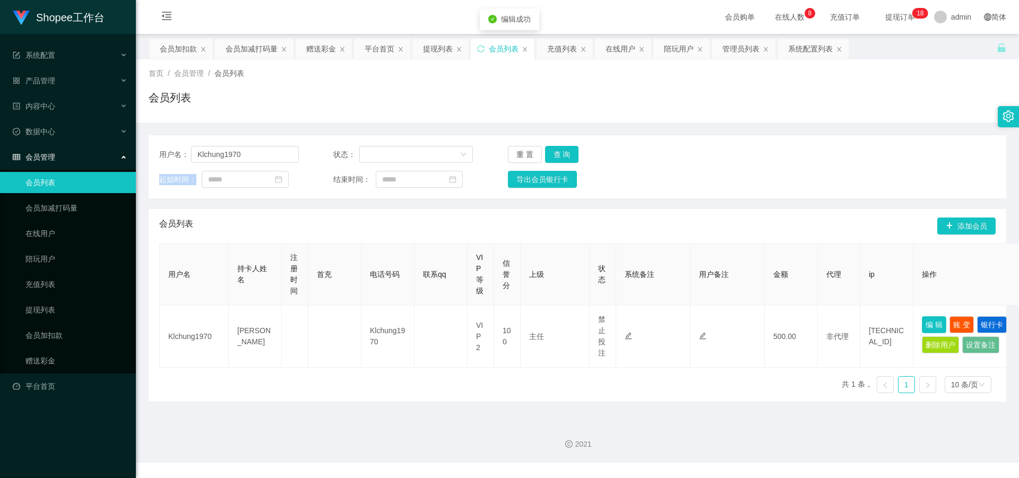
scroll to position [0, 0]
click at [574, 151] on button "查 询" at bounding box center [562, 154] width 34 height 17
click at [571, 155] on button "查 询" at bounding box center [562, 154] width 34 height 17
click at [571, 155] on div "重 置 查 询" at bounding box center [578, 154] width 140 height 17
click at [571, 155] on button "查 询" at bounding box center [562, 154] width 34 height 17
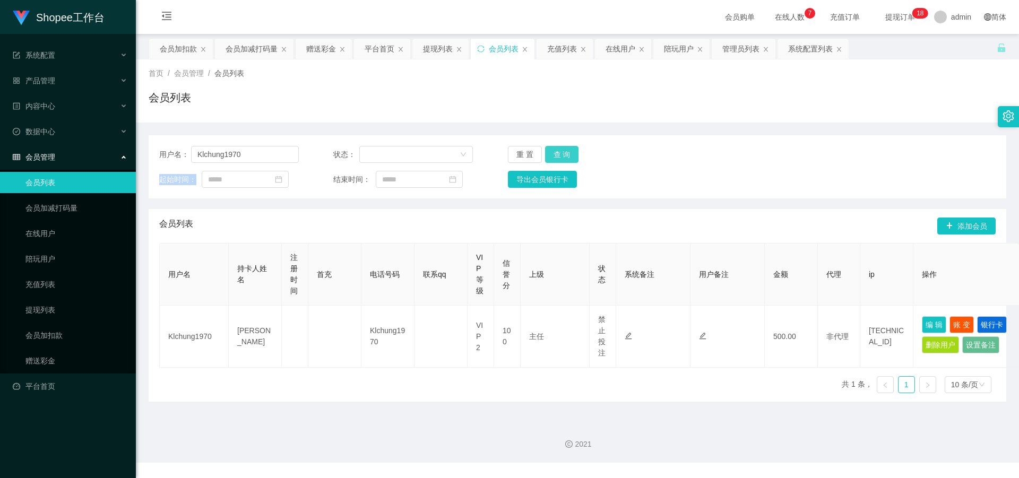
click at [559, 156] on button "查 询" at bounding box center [562, 154] width 34 height 17
click at [559, 156] on div "重 置 查 询" at bounding box center [578, 154] width 140 height 17
click at [558, 155] on button "查 询" at bounding box center [562, 154] width 34 height 17
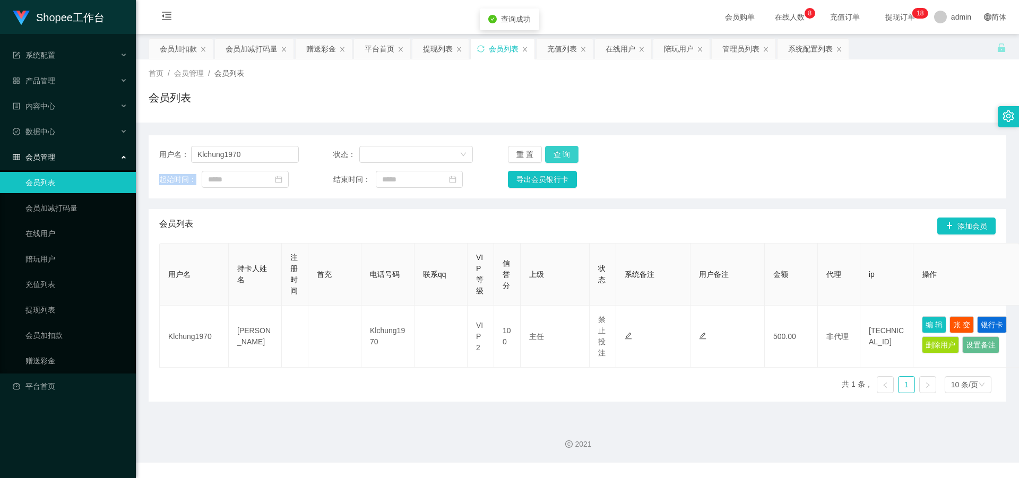
click at [558, 155] on div "重 置 查 询" at bounding box center [578, 154] width 140 height 17
click at [558, 155] on button "查 询" at bounding box center [562, 154] width 34 height 17
drag, startPoint x: 558, startPoint y: 155, endPoint x: 573, endPoint y: 144, distance: 18.7
click at [556, 156] on div "重 置 查 询" at bounding box center [578, 154] width 140 height 17
click at [564, 158] on button "查 询" at bounding box center [562, 154] width 34 height 17
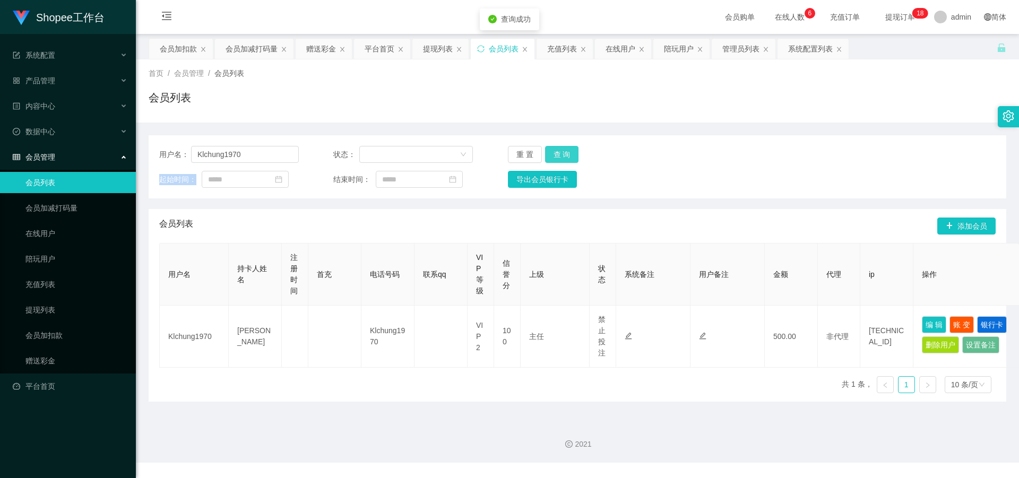
click at [564, 158] on button "查 询" at bounding box center [562, 154] width 34 height 17
click at [564, 158] on div "重 置 查 询" at bounding box center [578, 154] width 140 height 17
click at [563, 156] on button "查 询" at bounding box center [562, 154] width 34 height 17
click at [47, 331] on link "会员加扣款" at bounding box center [76, 335] width 102 height 21
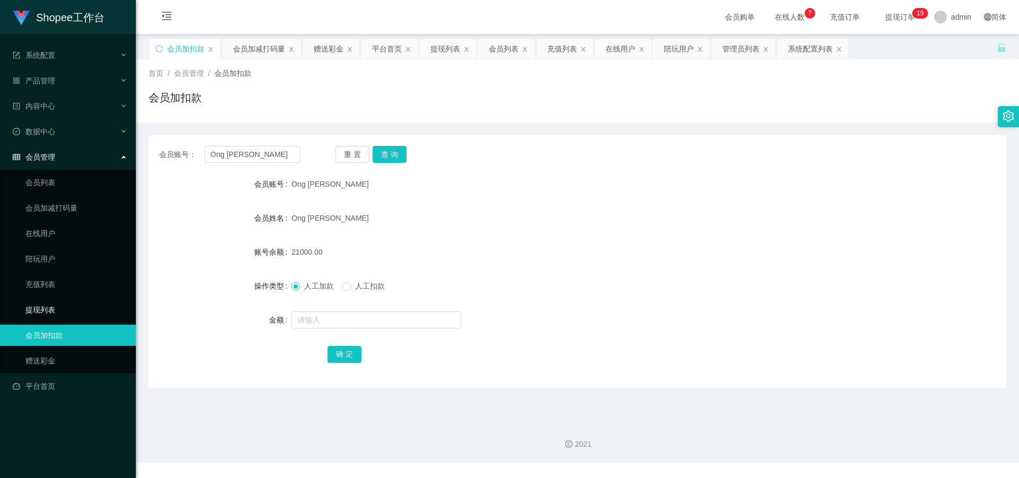
click at [41, 305] on link "提现列表" at bounding box center [76, 309] width 102 height 21
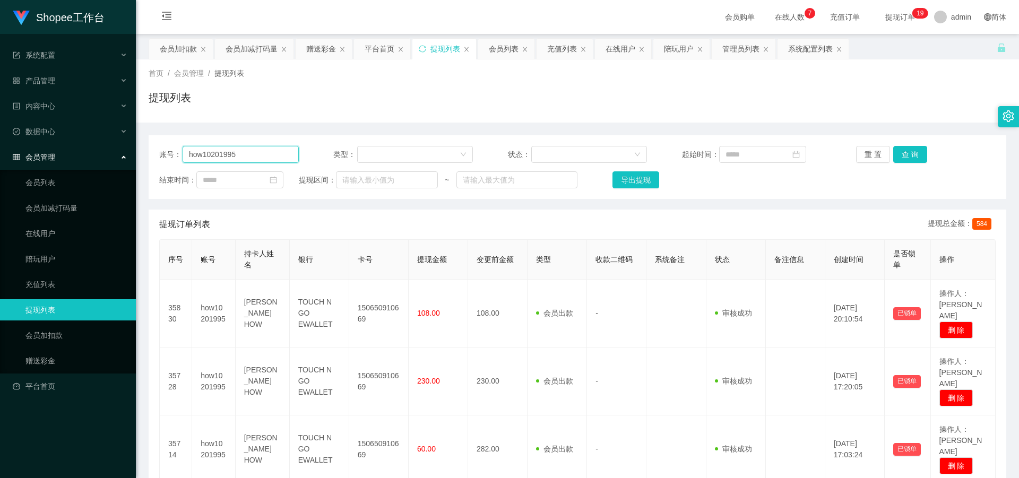
drag, startPoint x: 260, startPoint y: 147, endPoint x: 140, endPoint y: 158, distance: 120.0
paste input "iceman"
type input "iceman"
click at [900, 156] on button "查 询" at bounding box center [911, 154] width 34 height 17
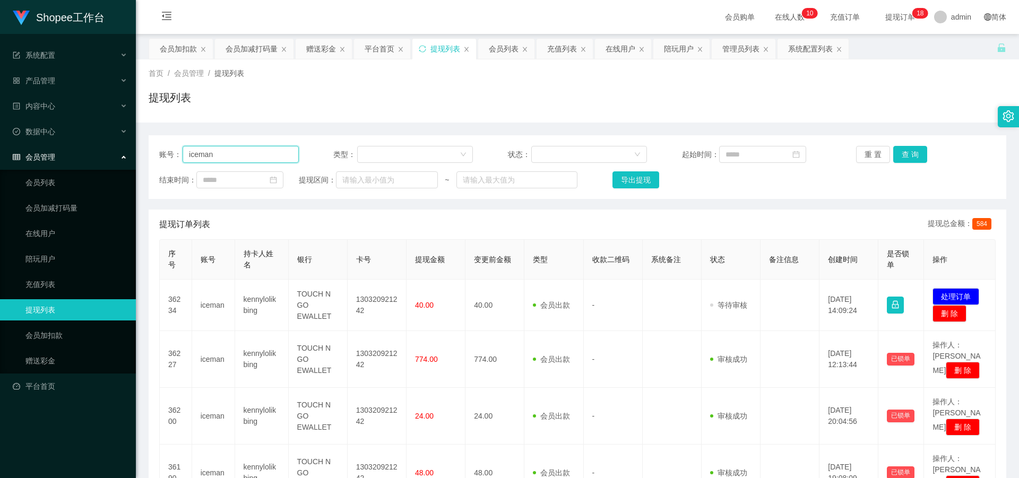
drag, startPoint x: 225, startPoint y: 154, endPoint x: 83, endPoint y: 153, distance: 141.8
click at [82, 153] on section "Shopee工作台 系统配置 产品管理 内容中心 数据中心 会员管理 会员列表 会员加减打码量 在线用户 陪玩用户 充值列表 提现列表 会员加扣款 赠送彩金 …" at bounding box center [509, 406] width 1019 height 812
paste input "Klchung1970"
type input "Klchung1970"
click at [908, 157] on button "查 询" at bounding box center [911, 154] width 34 height 17
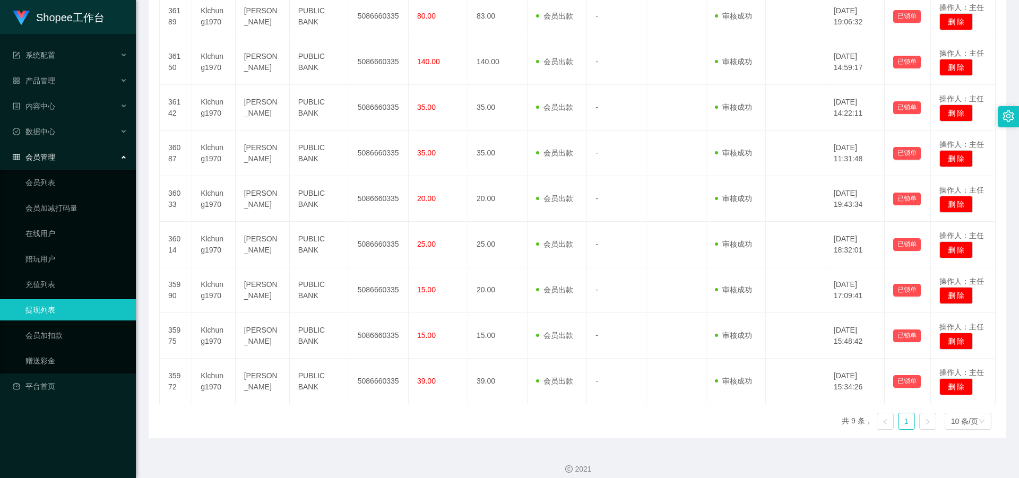
scroll to position [296, 0]
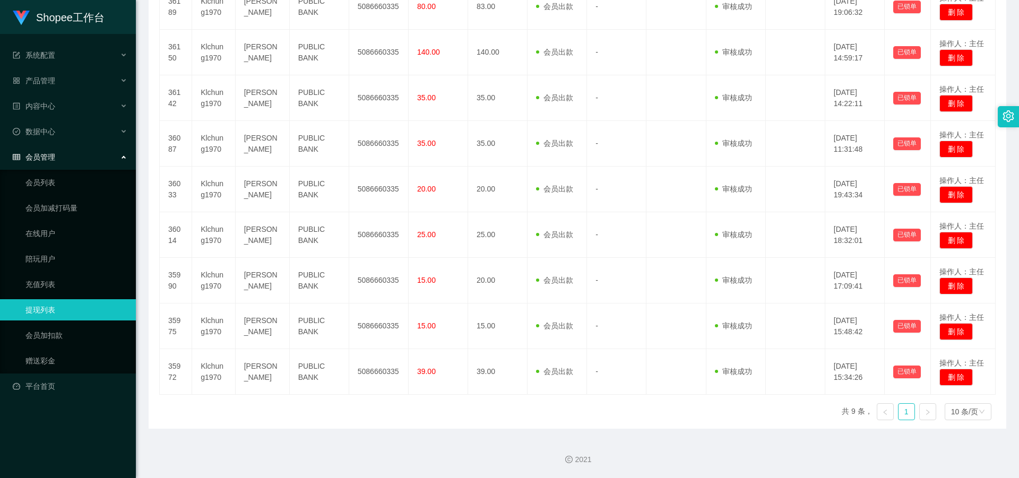
click at [924, 416] on link at bounding box center [928, 412] width 17 height 17
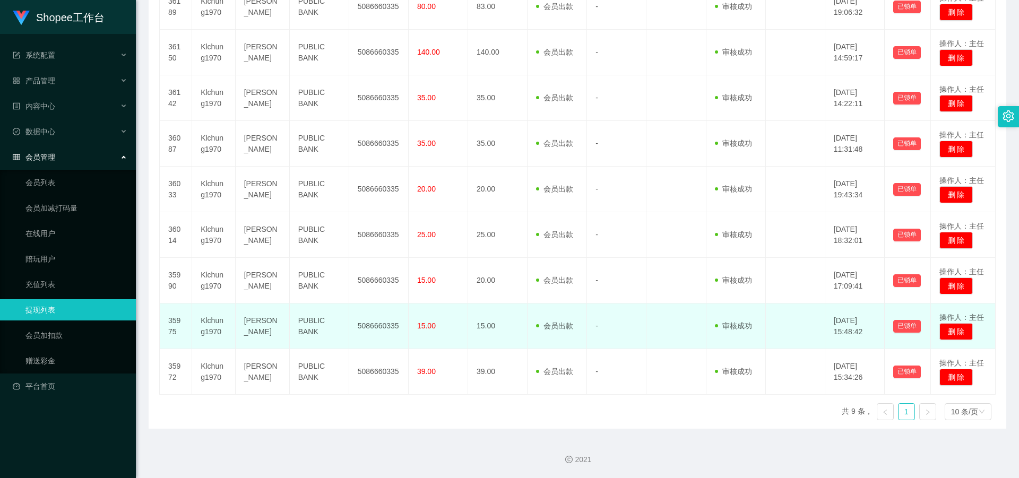
scroll to position [0, 0]
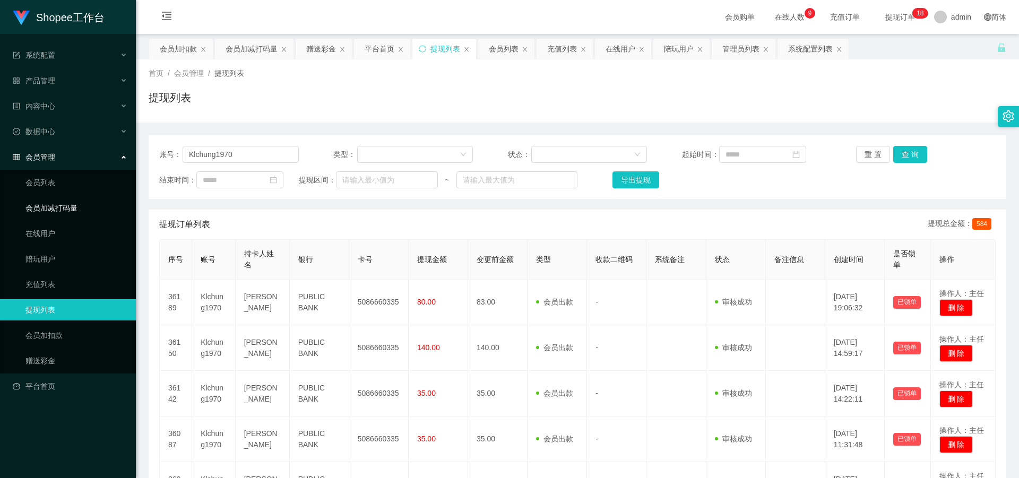
click at [61, 210] on link "会员加减打码量" at bounding box center [76, 208] width 102 height 21
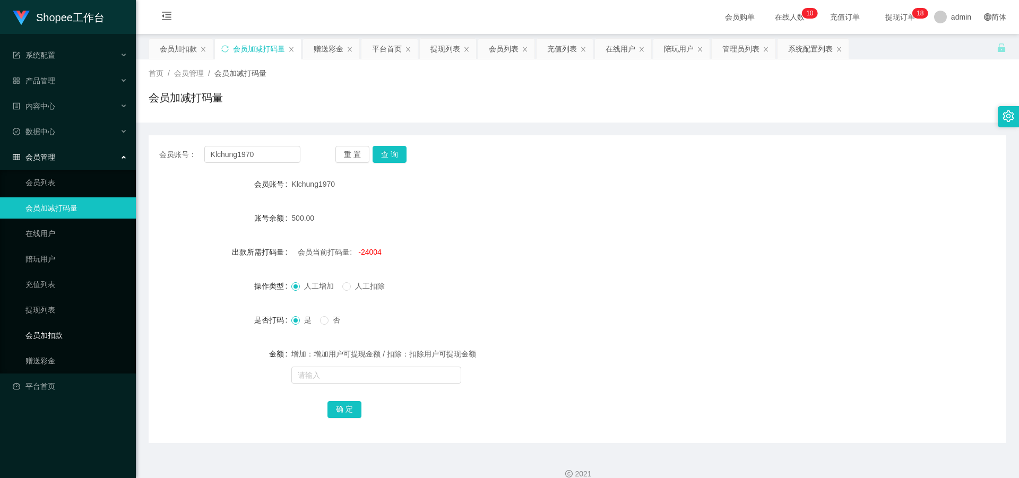
click at [34, 333] on link "会员加扣款" at bounding box center [76, 335] width 102 height 21
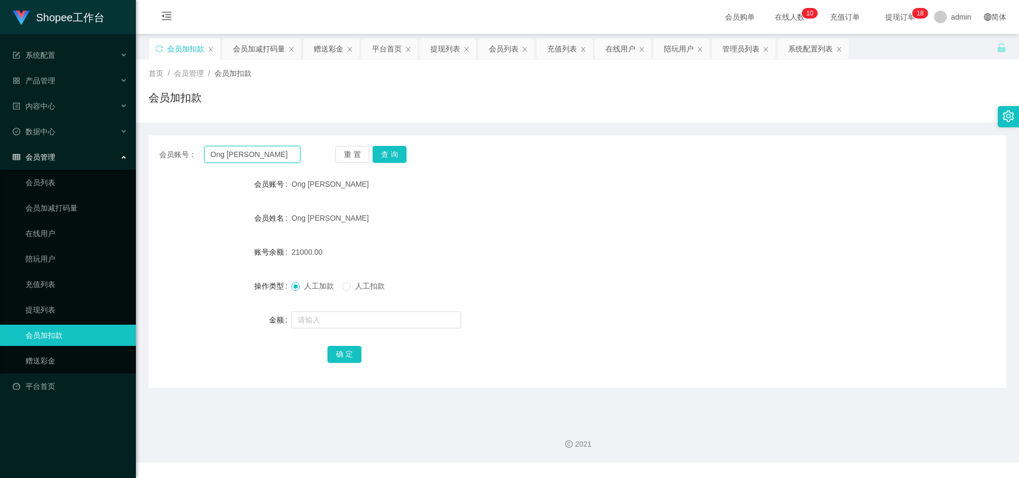
drag, startPoint x: 274, startPoint y: 153, endPoint x: 149, endPoint y: 156, distance: 125.3
click at [64, 152] on section "Shopee工作台 系统配置 产品管理 内容中心 数据中心 会员管理 会员列表 会员加减打码量 在线用户 陪玩用户 充值列表 提现列表 会员加扣款 赠送彩金 …" at bounding box center [509, 231] width 1019 height 463
paste input "taobao990610"
type input "taobao990610"
click at [381, 152] on button "查 询" at bounding box center [390, 154] width 34 height 17
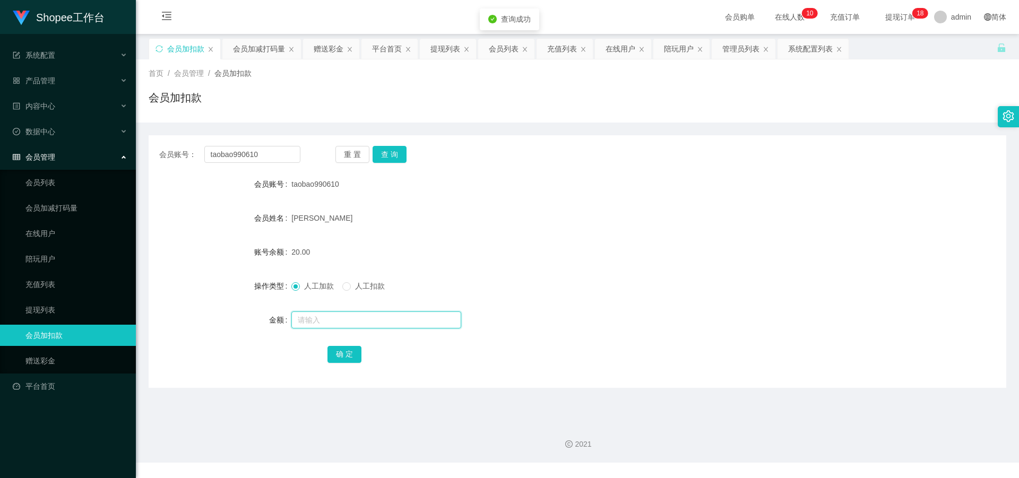
click at [320, 323] on input "text" at bounding box center [376, 320] width 170 height 17
type input "300"
click at [337, 360] on button "确 定" at bounding box center [345, 354] width 34 height 17
click at [396, 149] on button "查 询" at bounding box center [390, 154] width 34 height 17
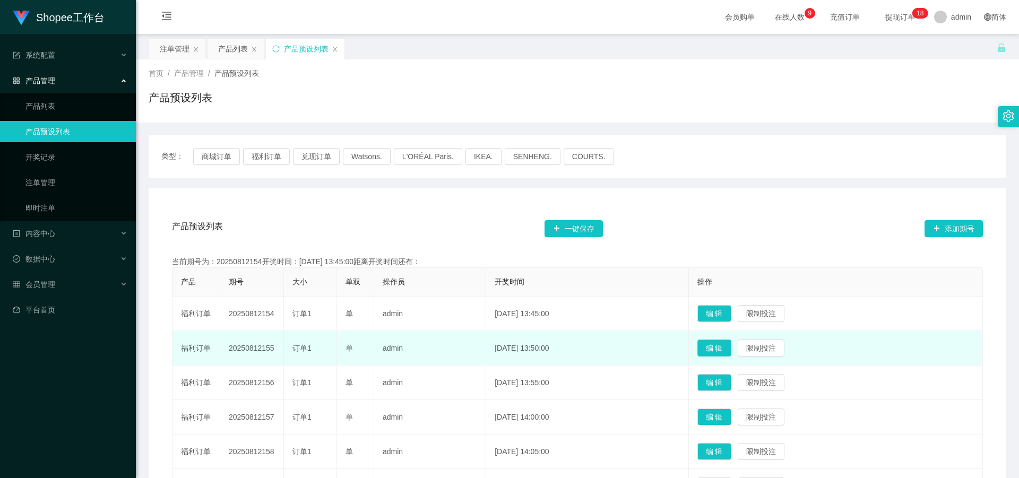
click at [728, 350] on button "编 辑" at bounding box center [715, 348] width 34 height 17
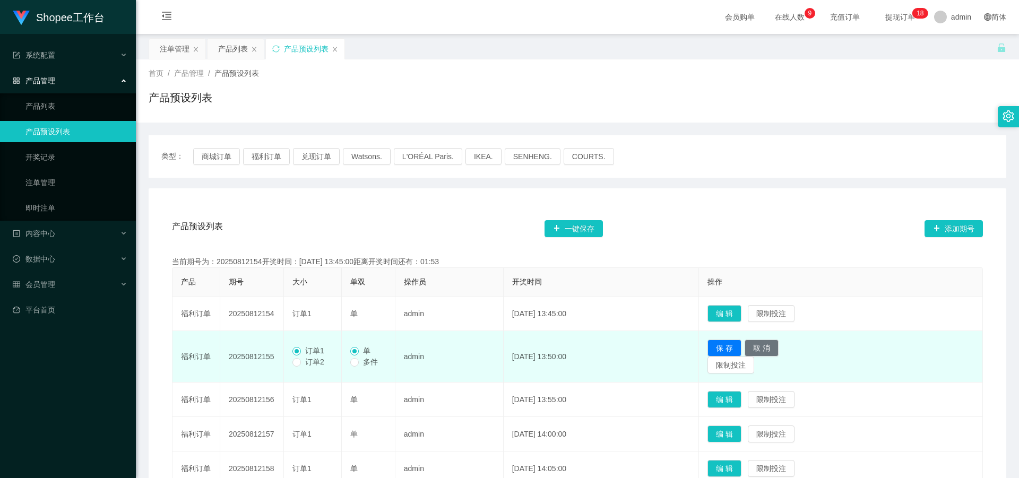
drag, startPoint x: 302, startPoint y: 364, endPoint x: 371, endPoint y: 367, distance: 68.6
click at [303, 364] on span "订单2" at bounding box center [315, 362] width 28 height 8
click at [363, 366] on span "多件" at bounding box center [370, 362] width 23 height 8
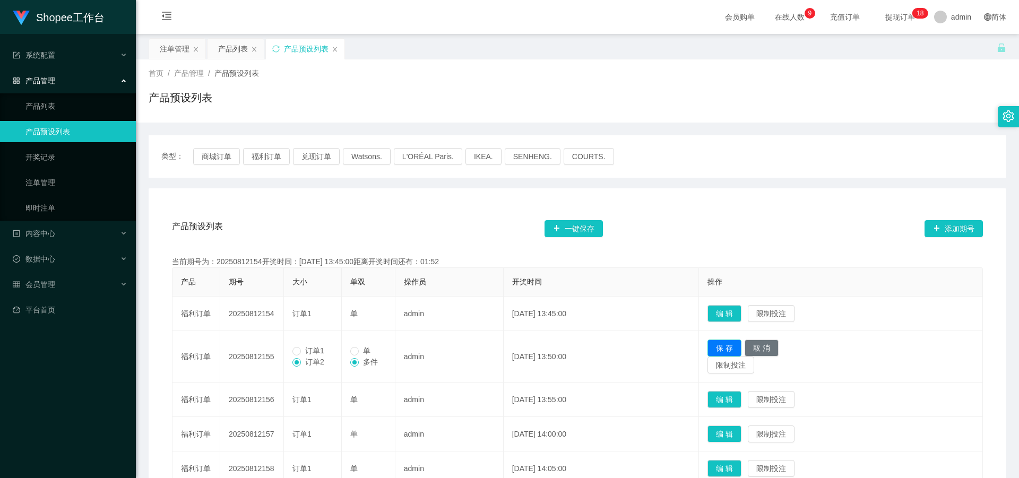
click at [742, 351] on button "保 存" at bounding box center [725, 348] width 34 height 17
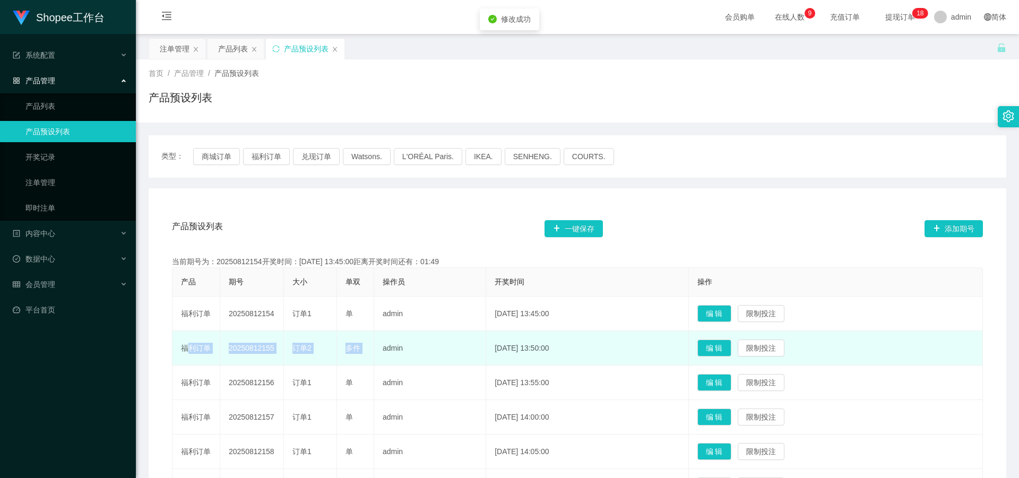
drag, startPoint x: 175, startPoint y: 353, endPoint x: 375, endPoint y: 349, distance: 199.7
click at [375, 349] on tr "福利订单 20250812155 订单2 多件 admin [DATE] 13:50:00 编 辑 限制投注" at bounding box center [578, 348] width 811 height 35
copy tr "福利订单 20250812155 订单2 多件"
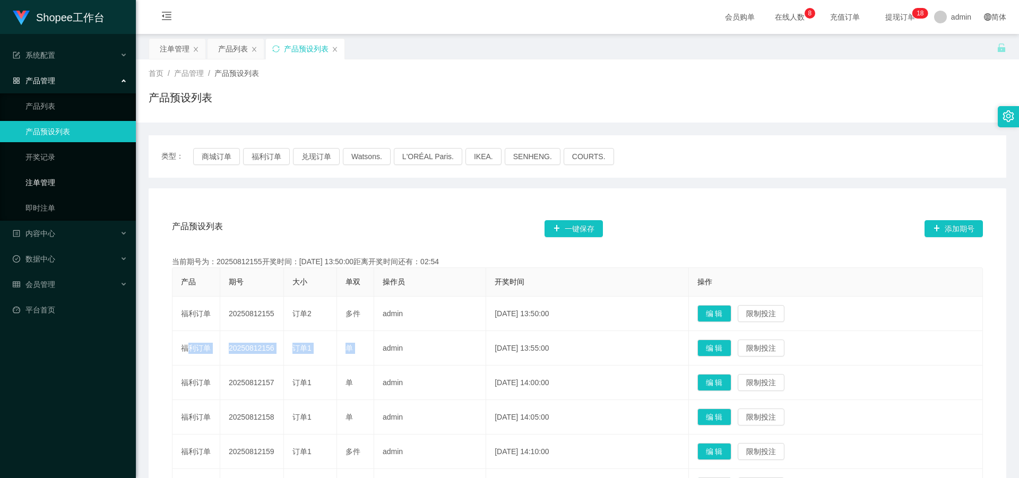
click at [78, 182] on link "注单管理" at bounding box center [76, 182] width 102 height 21
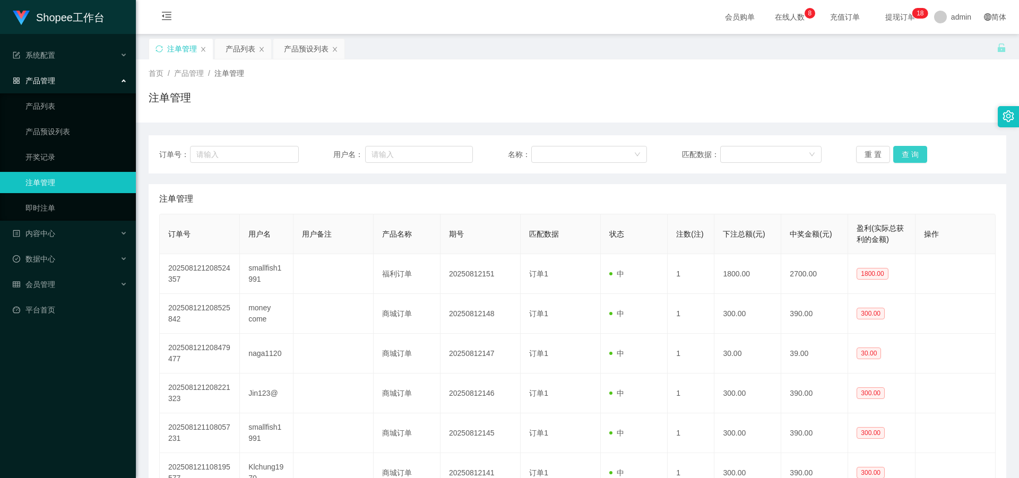
click at [902, 154] on button "查 询" at bounding box center [911, 154] width 34 height 17
click at [902, 154] on div "重 置 查 询" at bounding box center [926, 154] width 140 height 17
click at [902, 154] on button "查 询" at bounding box center [911, 154] width 34 height 17
click at [902, 154] on div "重 置 查 询" at bounding box center [926, 154] width 140 height 17
click at [902, 154] on button "查 询" at bounding box center [911, 154] width 34 height 17
